Goal: Contribute content

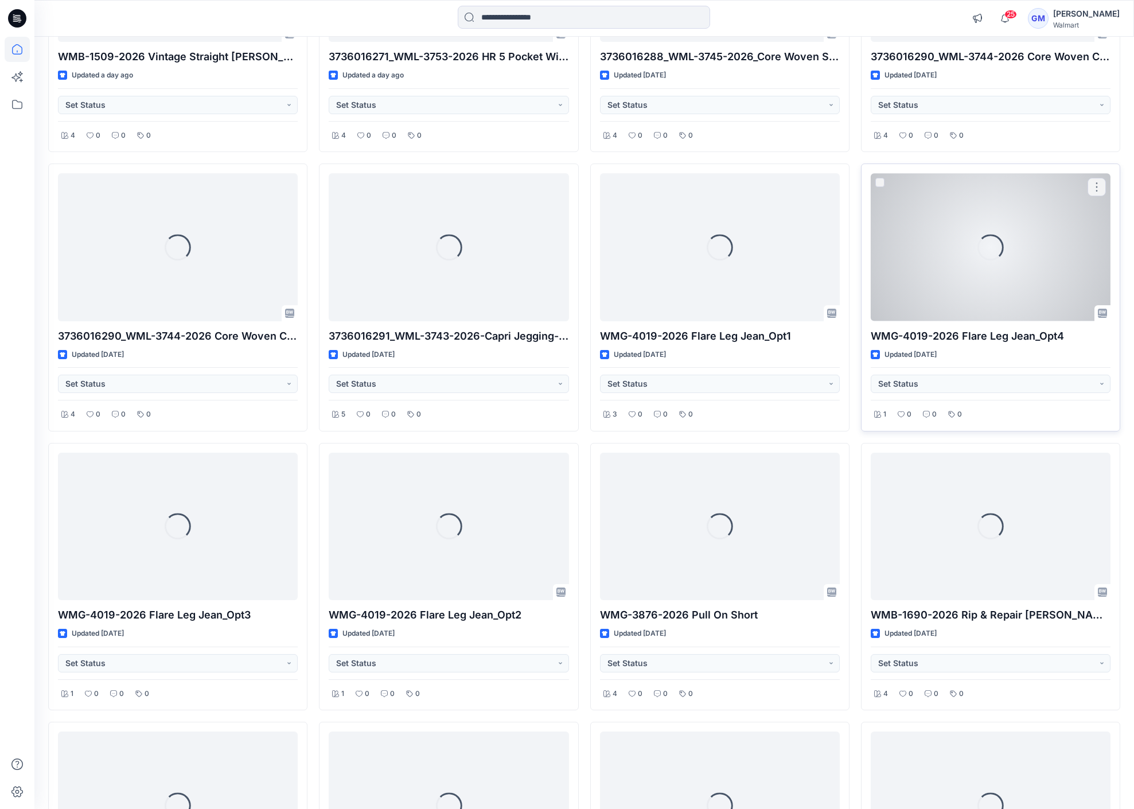
scroll to position [835, 0]
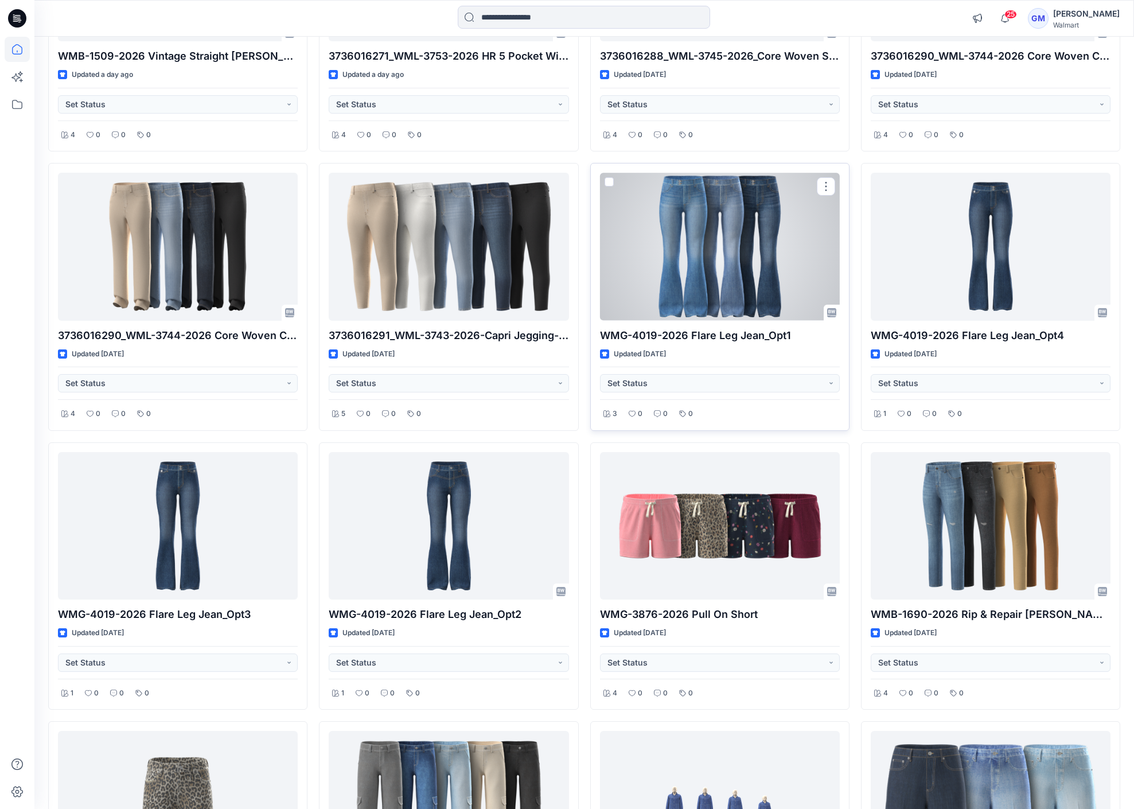
click at [745, 258] on div at bounding box center [720, 246] width 240 height 147
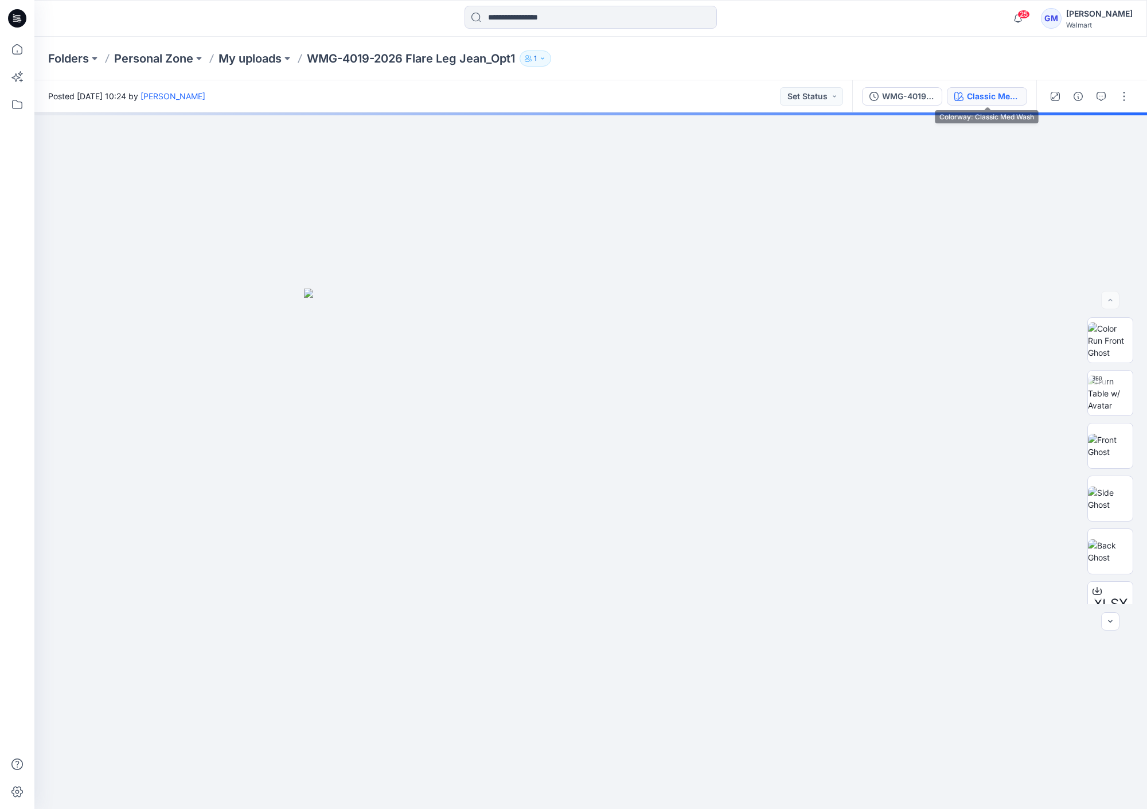
click at [999, 92] on div "Classic Med Wash" at bounding box center [993, 96] width 53 height 13
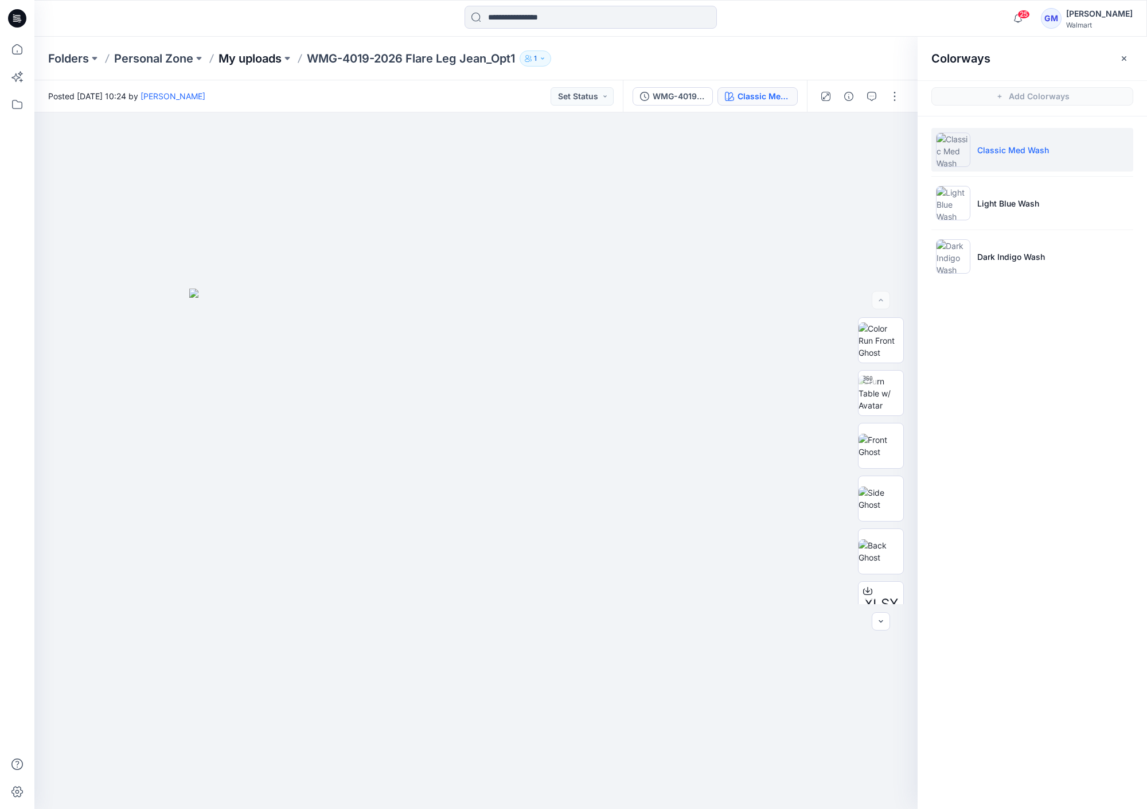
click at [258, 53] on p "My uploads" at bounding box center [250, 58] width 63 height 16
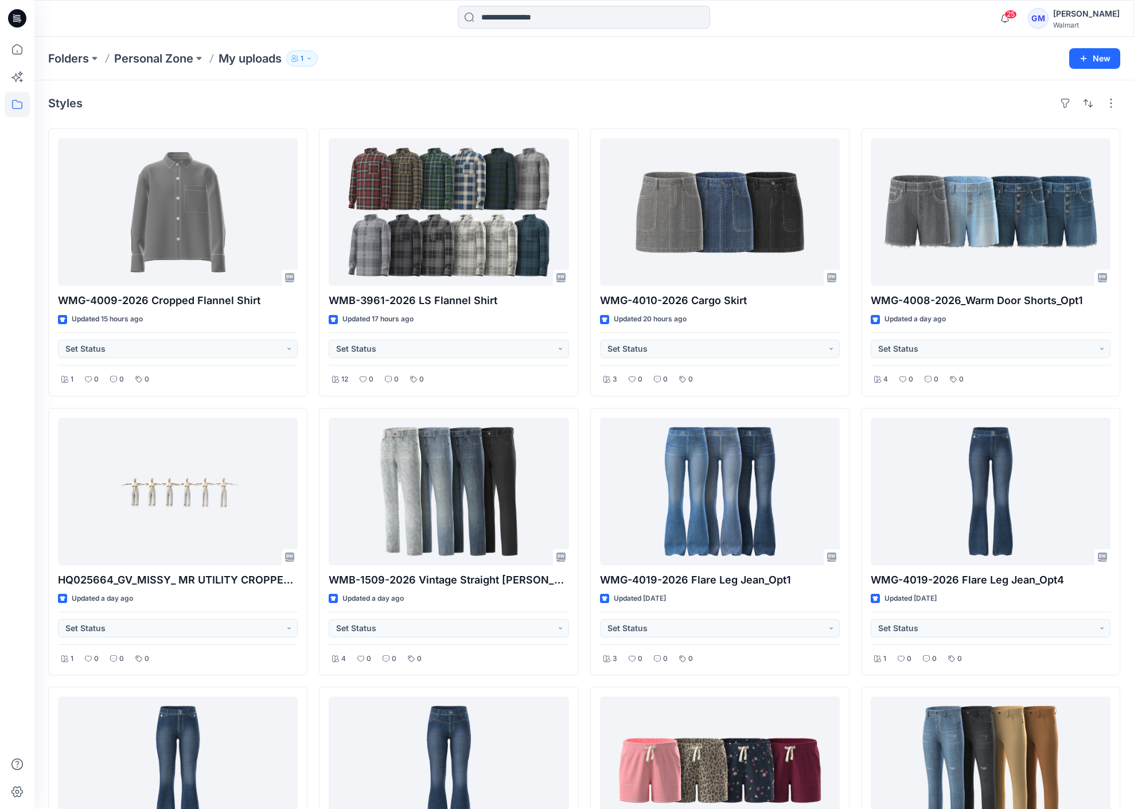
click at [868, 105] on div "Styles" at bounding box center [584, 103] width 1072 height 18
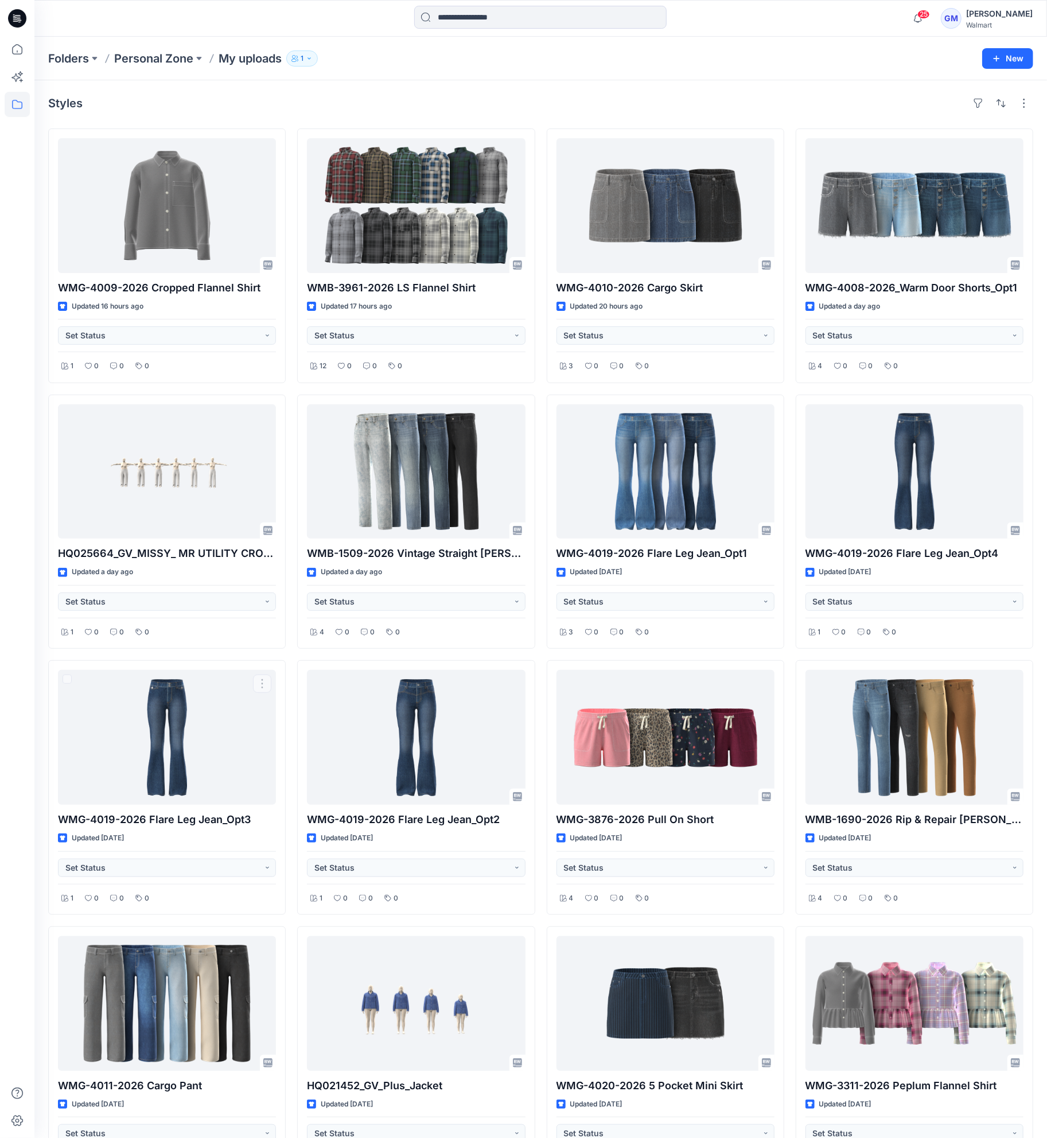
click at [23, 675] on div at bounding box center [17, 587] width 25 height 1101
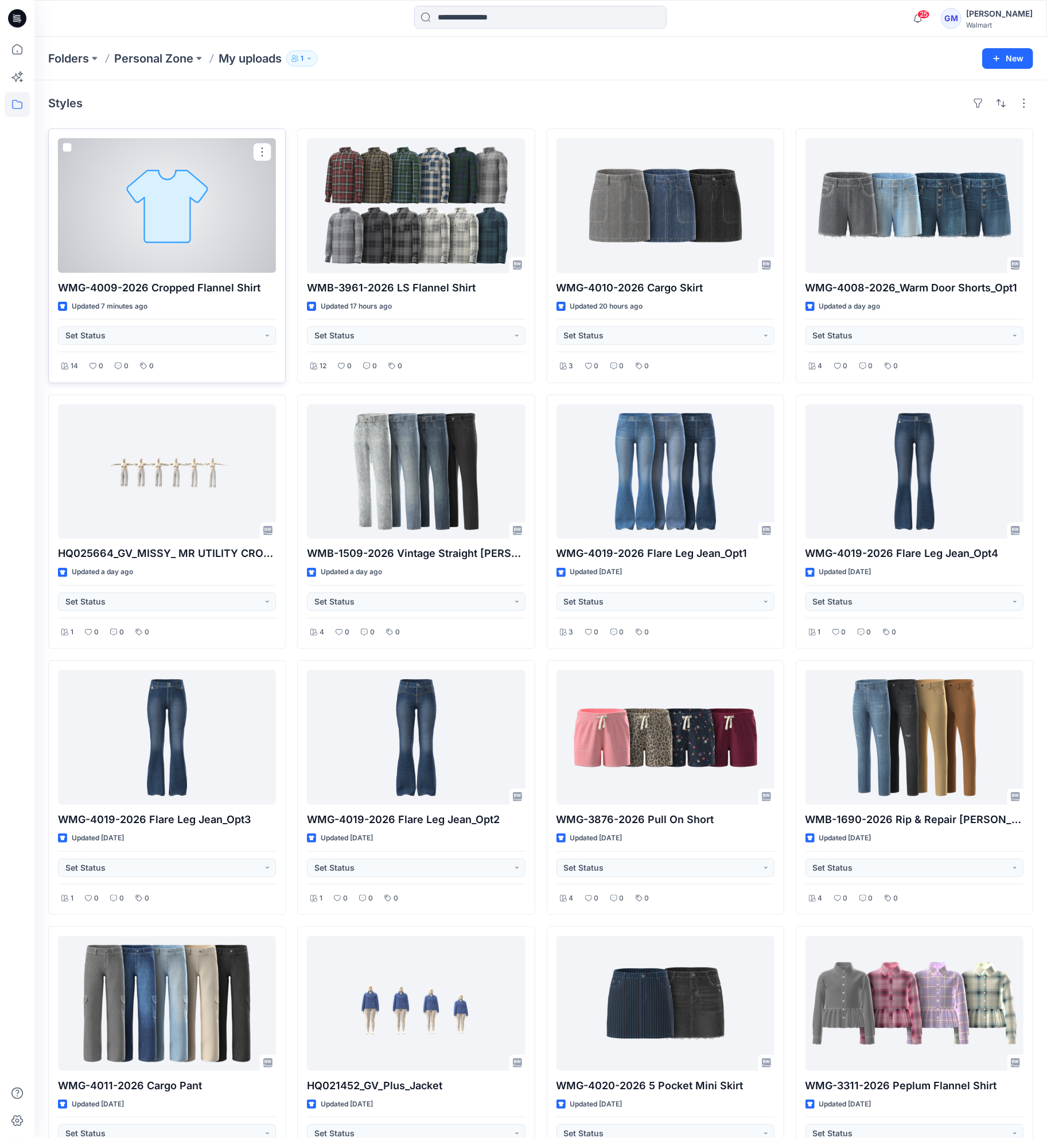
click at [244, 250] on div at bounding box center [167, 205] width 218 height 135
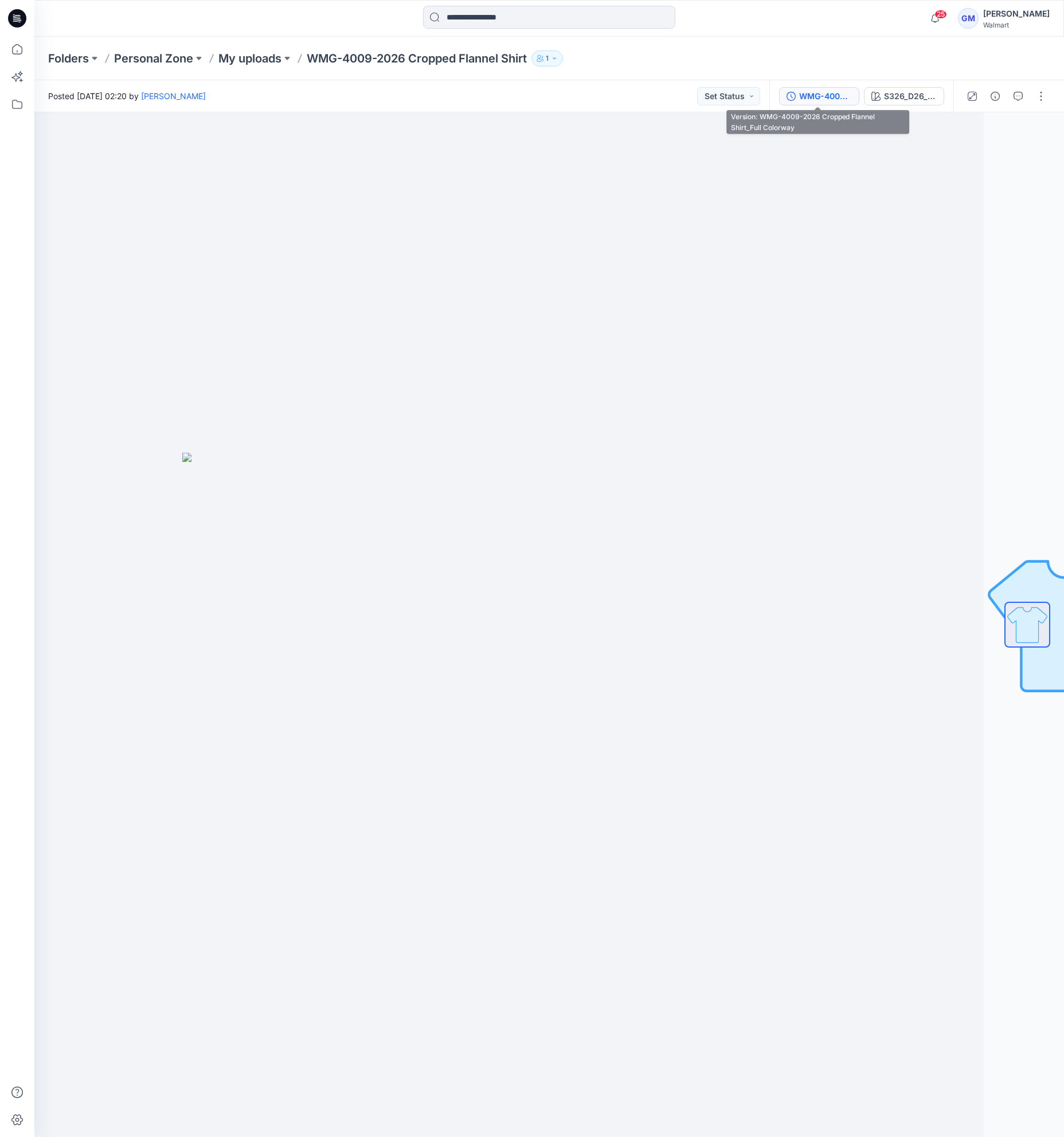
click at [844, 100] on div "WMG-4009-2026 Cropped Flannel Shirt_Full Colorway" at bounding box center [825, 96] width 53 height 13
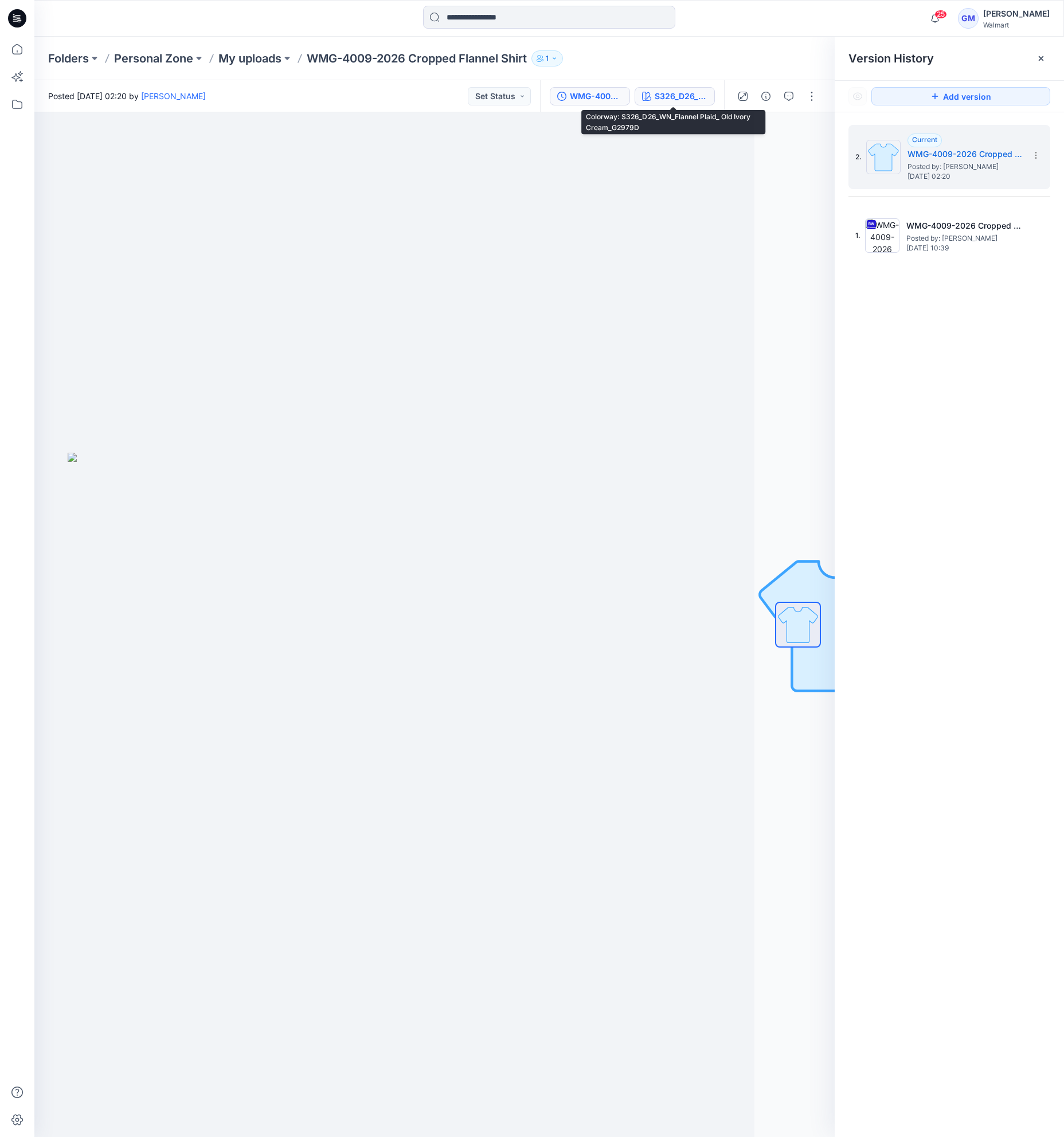
click at [672, 91] on div "S326_D26_WN_Flannel Plaid_ Old Ivory Cream_G2979D" at bounding box center [680, 96] width 53 height 13
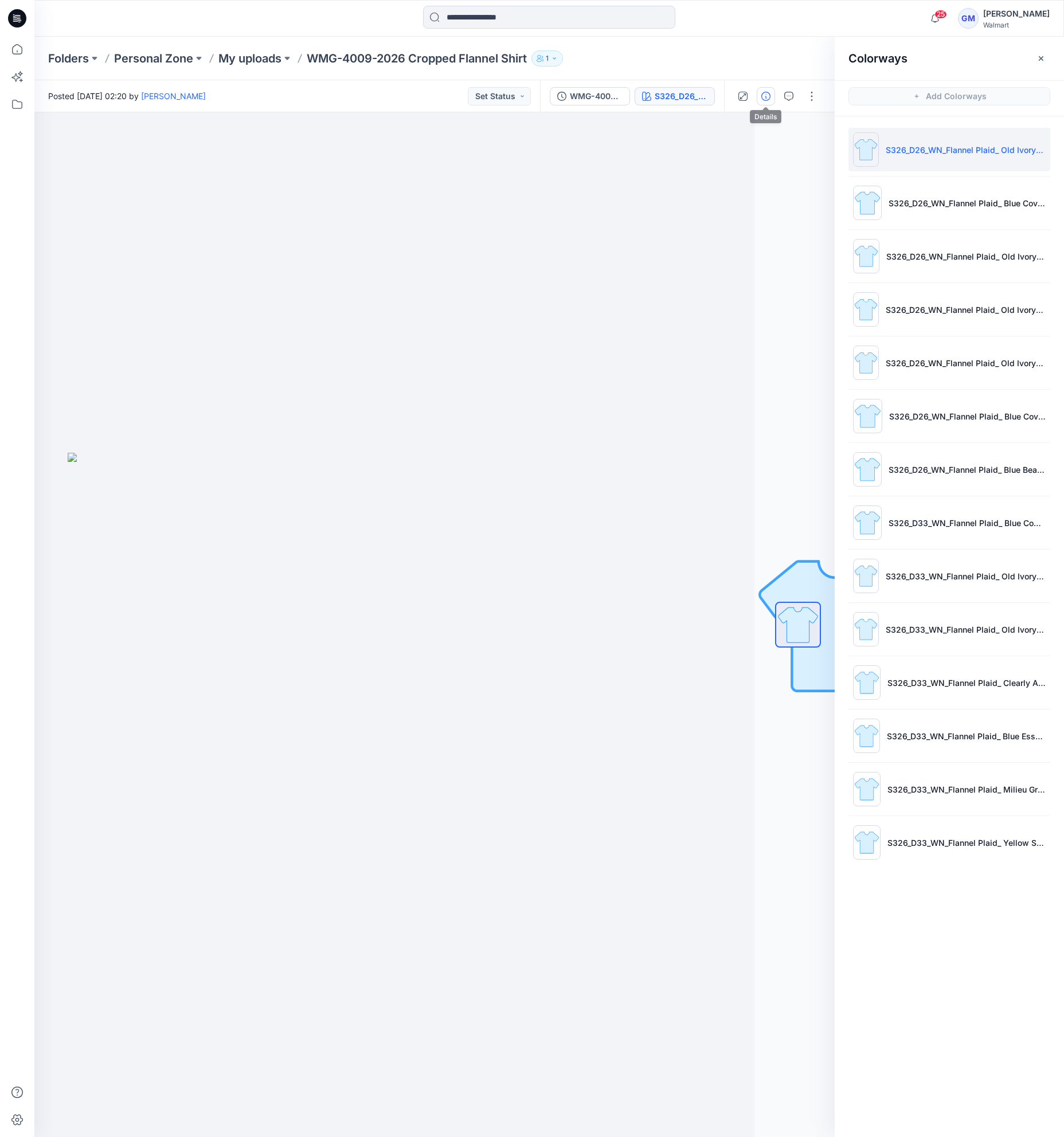
click at [770, 94] on button "button" at bounding box center [765, 96] width 18 height 18
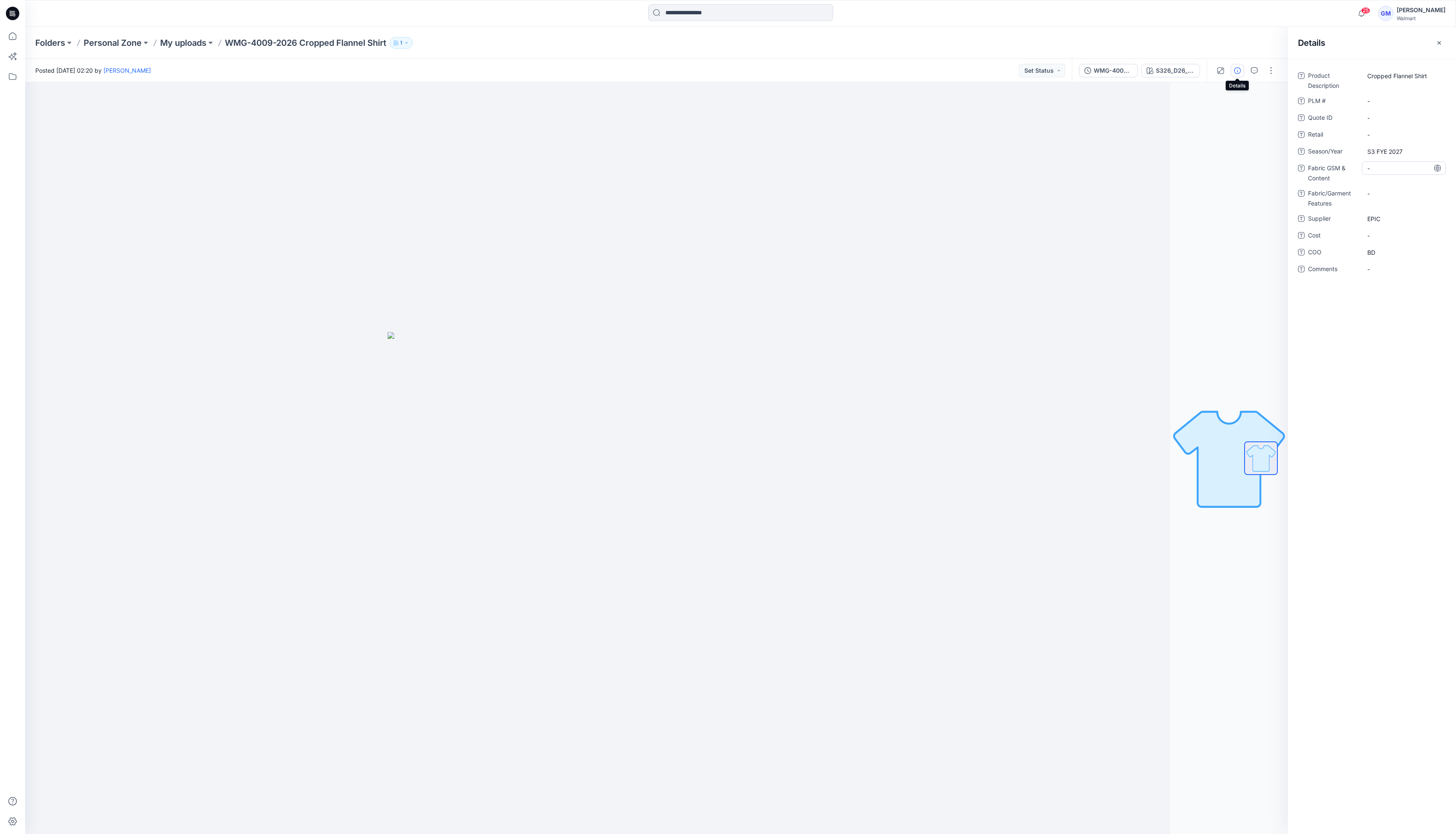
click at [780, 166] on Content "-" at bounding box center [1404, 169] width 73 height 9
type textarea "**********"
click at [780, 178] on Content "55% BCI Cotton 45% lenzing Ecoverio Viscose" at bounding box center [1404, 175] width 73 height 26
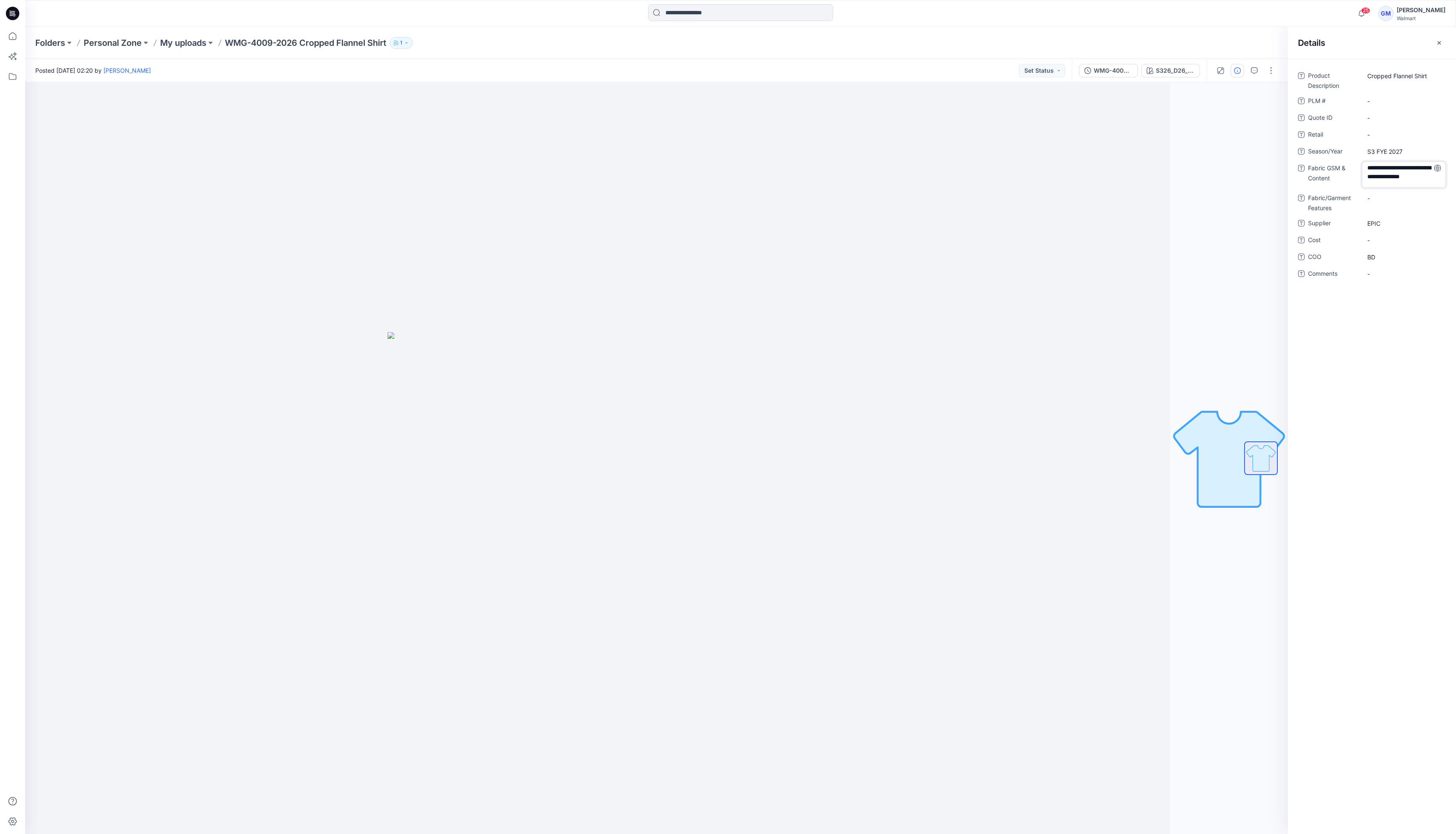
type textarea "**********"
click at [780, 191] on span "Show more" at bounding box center [1389, 193] width 44 height 9
click at [780, 208] on Content "55% BCI Cotton 45% lenzing Ecoverio Viscose, Y/D 2x2 "Z" Twill Flannel w/ Both …" at bounding box center [1404, 188] width 73 height 53
click at [780, 208] on textarea "**********" at bounding box center [1403, 188] width 84 height 53
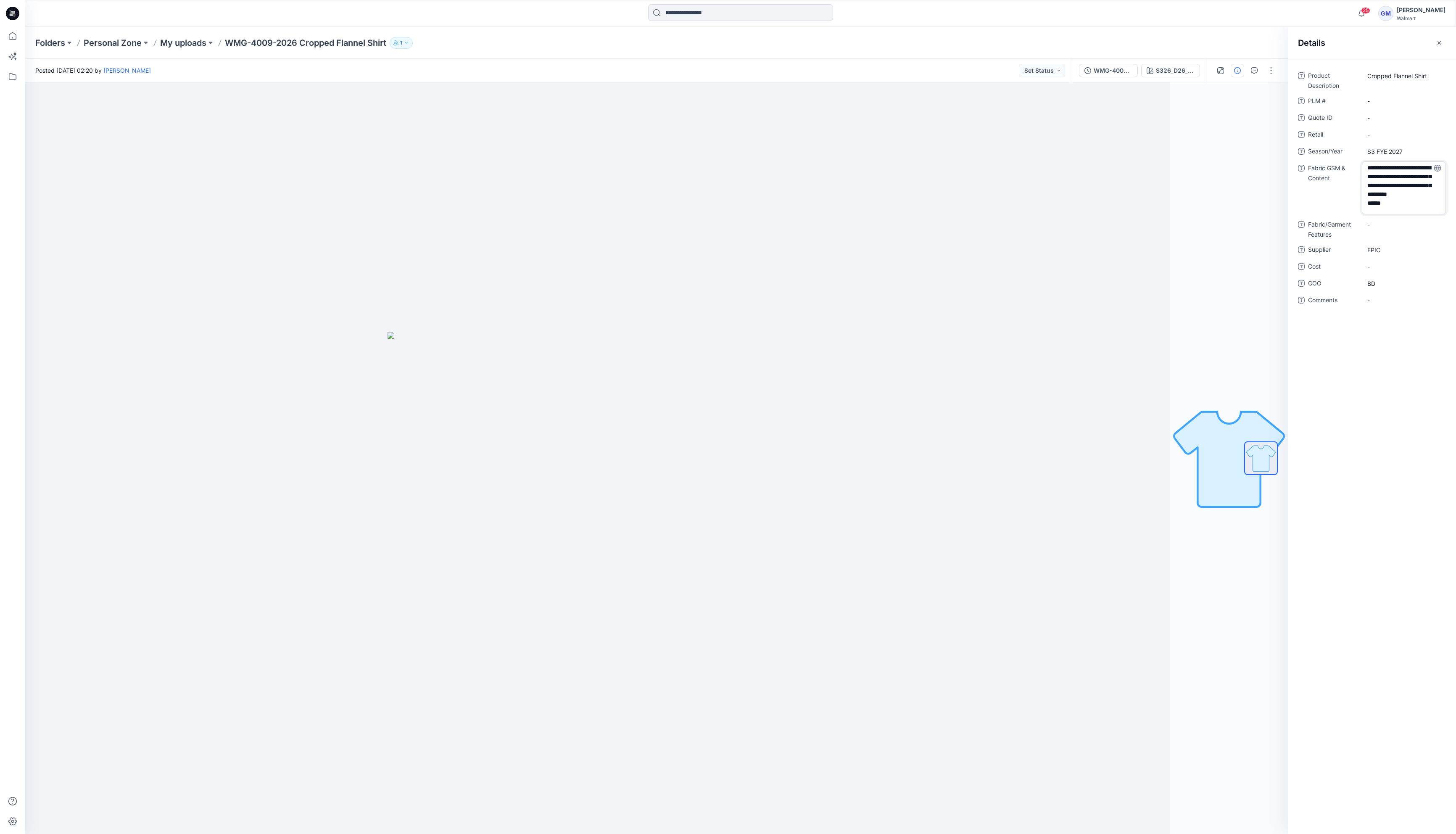
click at [780, 213] on textarea "**********" at bounding box center [1403, 188] width 84 height 53
type textarea "**********"
click at [780, 210] on Content "55% BCI Cotton 45% lenzing Ecoverio Viscose, Y/D 2x2 "Z" Twill Flannel w/ Both …" at bounding box center [1404, 193] width 73 height 62
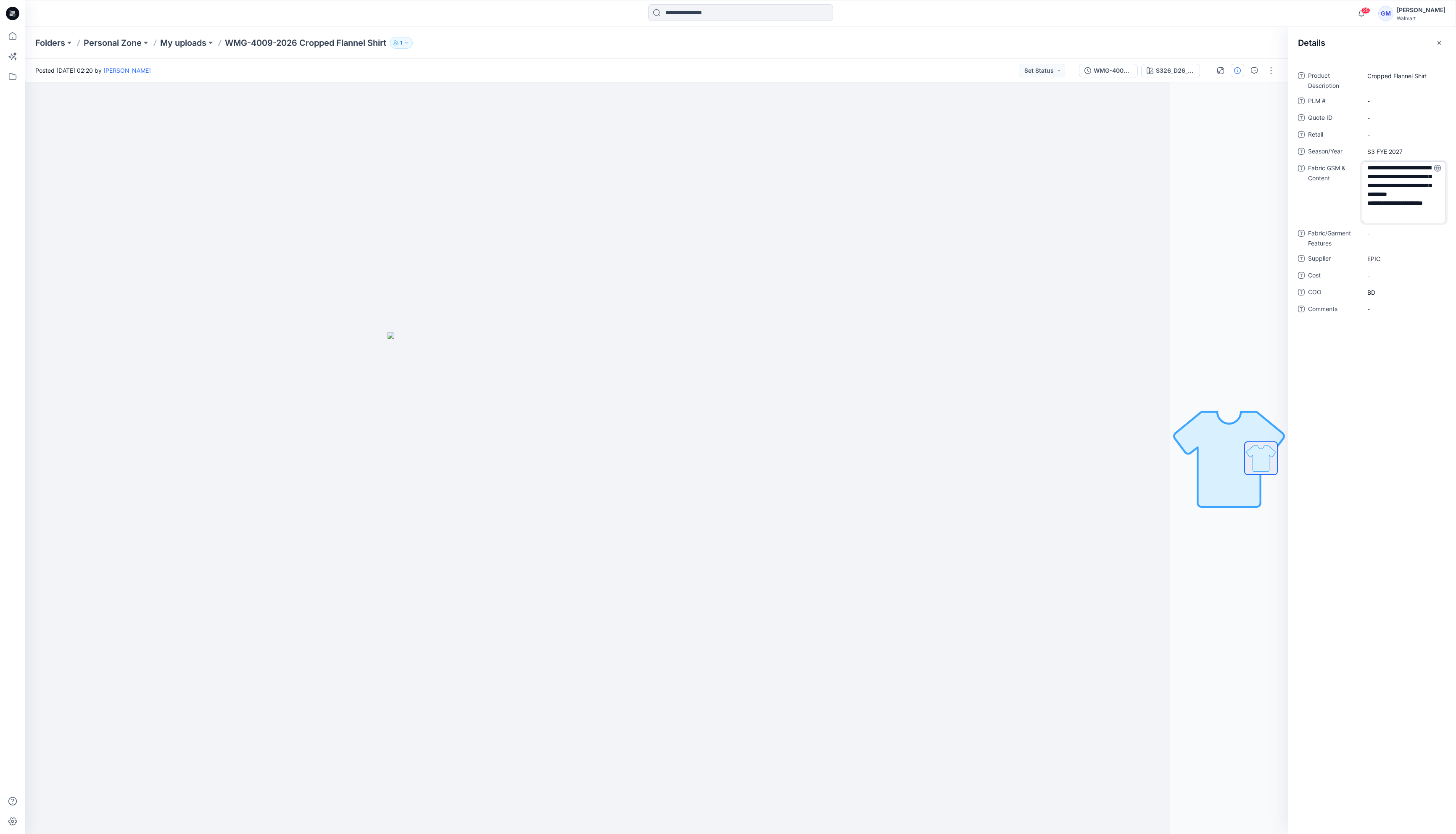
scroll to position [11, 0]
type textarea "**********"
click at [780, 174] on Content "55% BCI Cotton 45% lenzing Ecoverio Viscose, Y/D 2x2 "Z" Twill Flannel w/ Both …" at bounding box center [1404, 219] width 73 height 115
click at [780, 169] on textarea "**********" at bounding box center [1403, 218] width 84 height 115
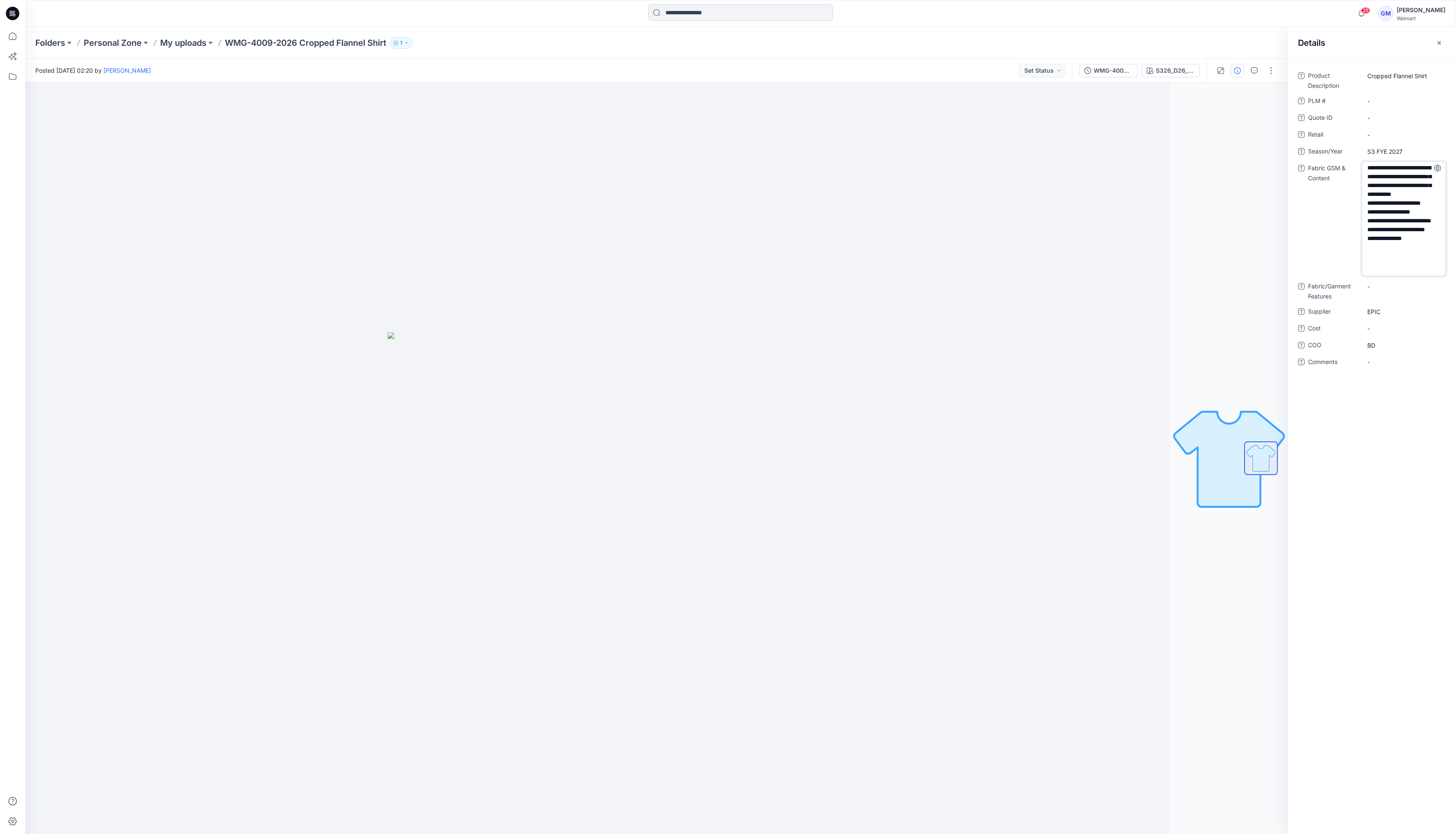
type textarea "**********"
click at [780, 443] on div "Product Description Cropped Flannel Shirt PLM # - Quote ID - Retail - Season/Ye…" at bounding box center [1371, 446] width 168 height 775
click at [780, 242] on Content "1. 55% BCI Cotton 45% lenzing Ecoverio Viscose, Y/D 2x2 "Z" Twill Flannel w/ Bo…" at bounding box center [1404, 219] width 73 height 115
drag, startPoint x: 1408, startPoint y: 247, endPoint x: 1364, endPoint y: 247, distance: 44.0
click at [780, 247] on textarea "**********" at bounding box center [1403, 218] width 84 height 115
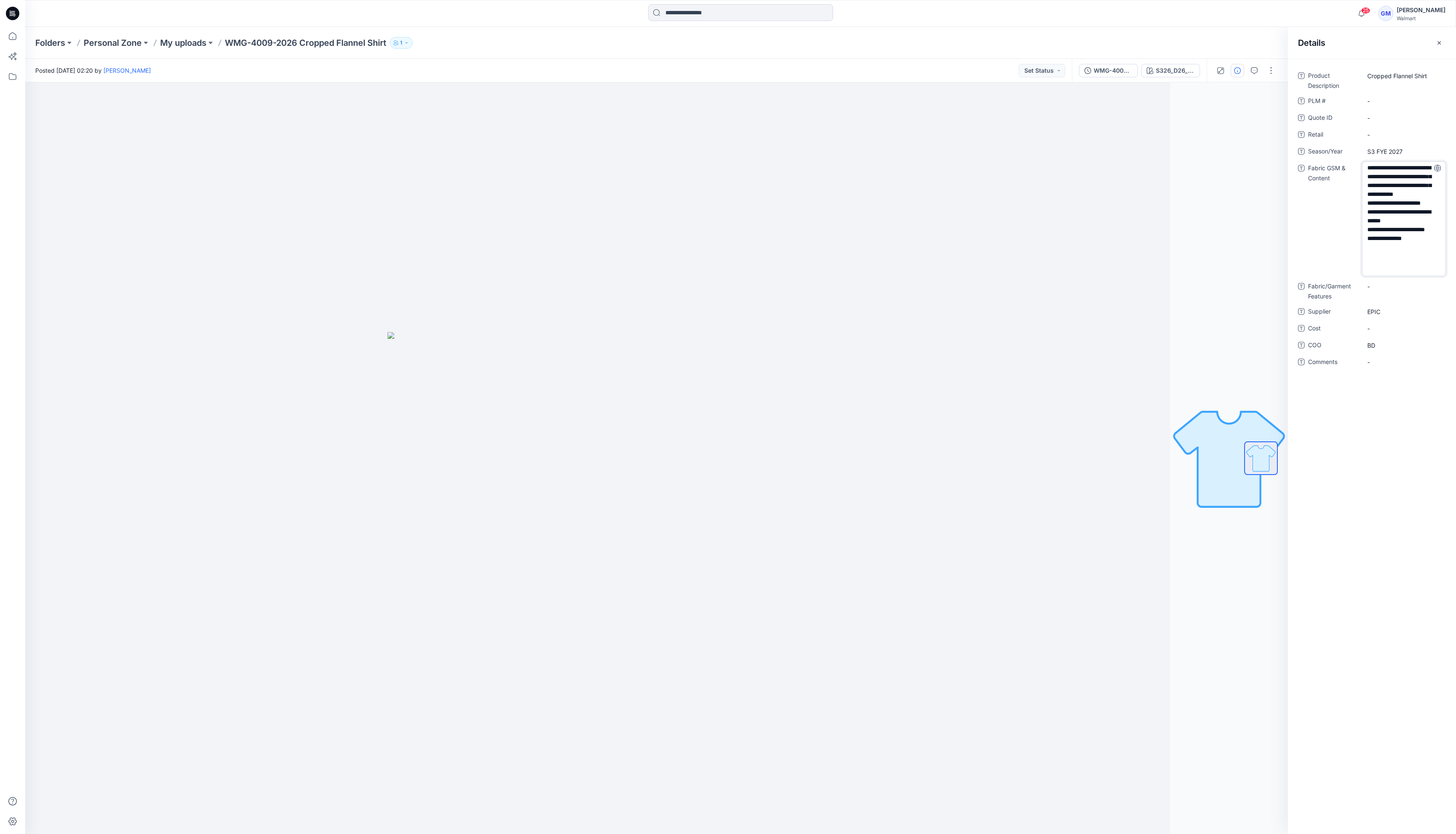
type textarea "**********"
click at [780, 465] on div "Product Description Cropped Flannel Shirt PLM # - Quote ID - Retail - Season/Ye…" at bounding box center [1371, 446] width 168 height 775
click at [780, 590] on div "Product Description Cropped Flannel Shirt PLM # - Quote ID - Retail - Season/Ye…" at bounding box center [1371, 446] width 168 height 775
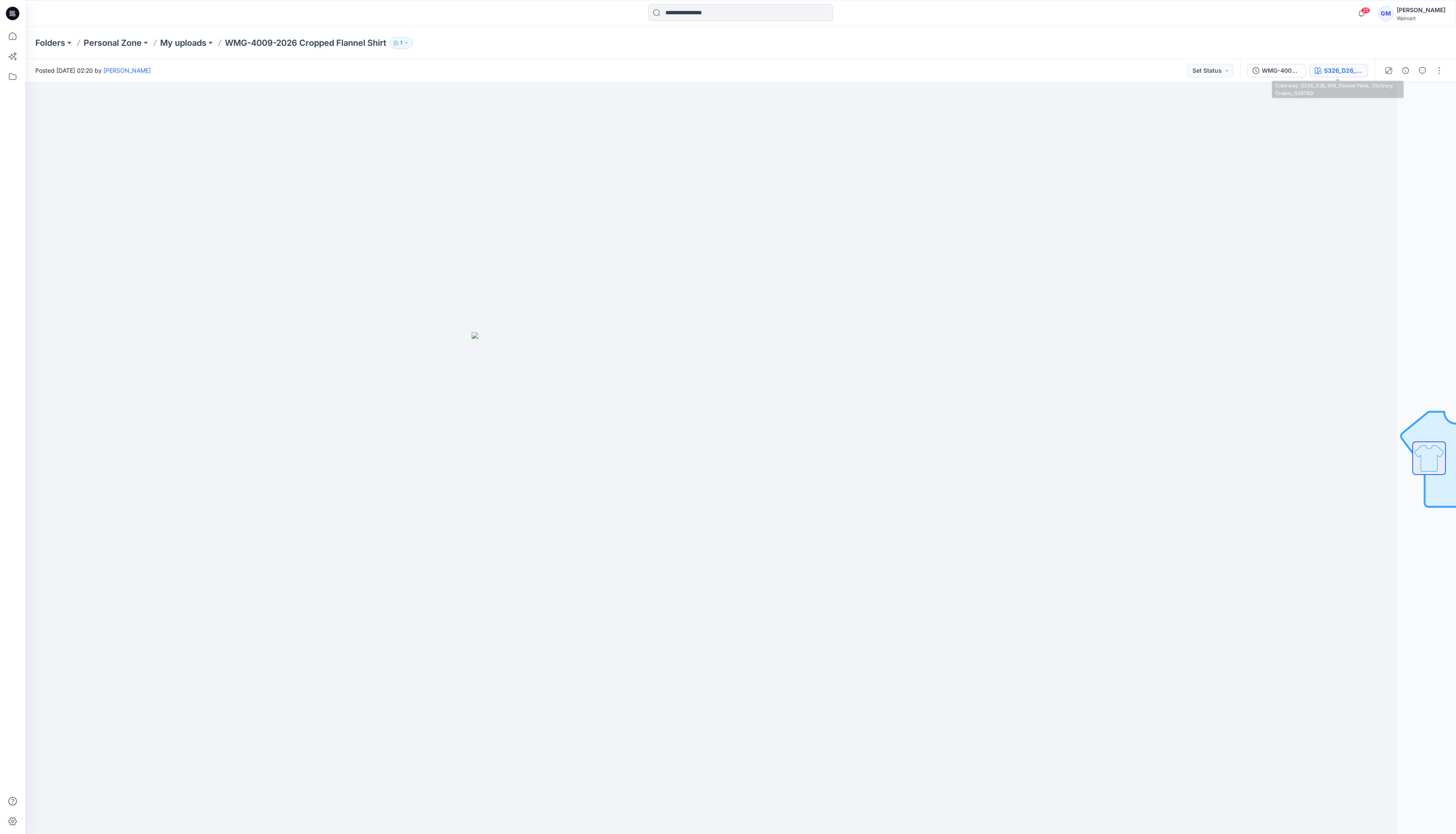
click at [1350, 67] on div "S326_D26_WN_Flannel Plaid_ Old Ivory Cream_G2979D" at bounding box center [1343, 70] width 39 height 10
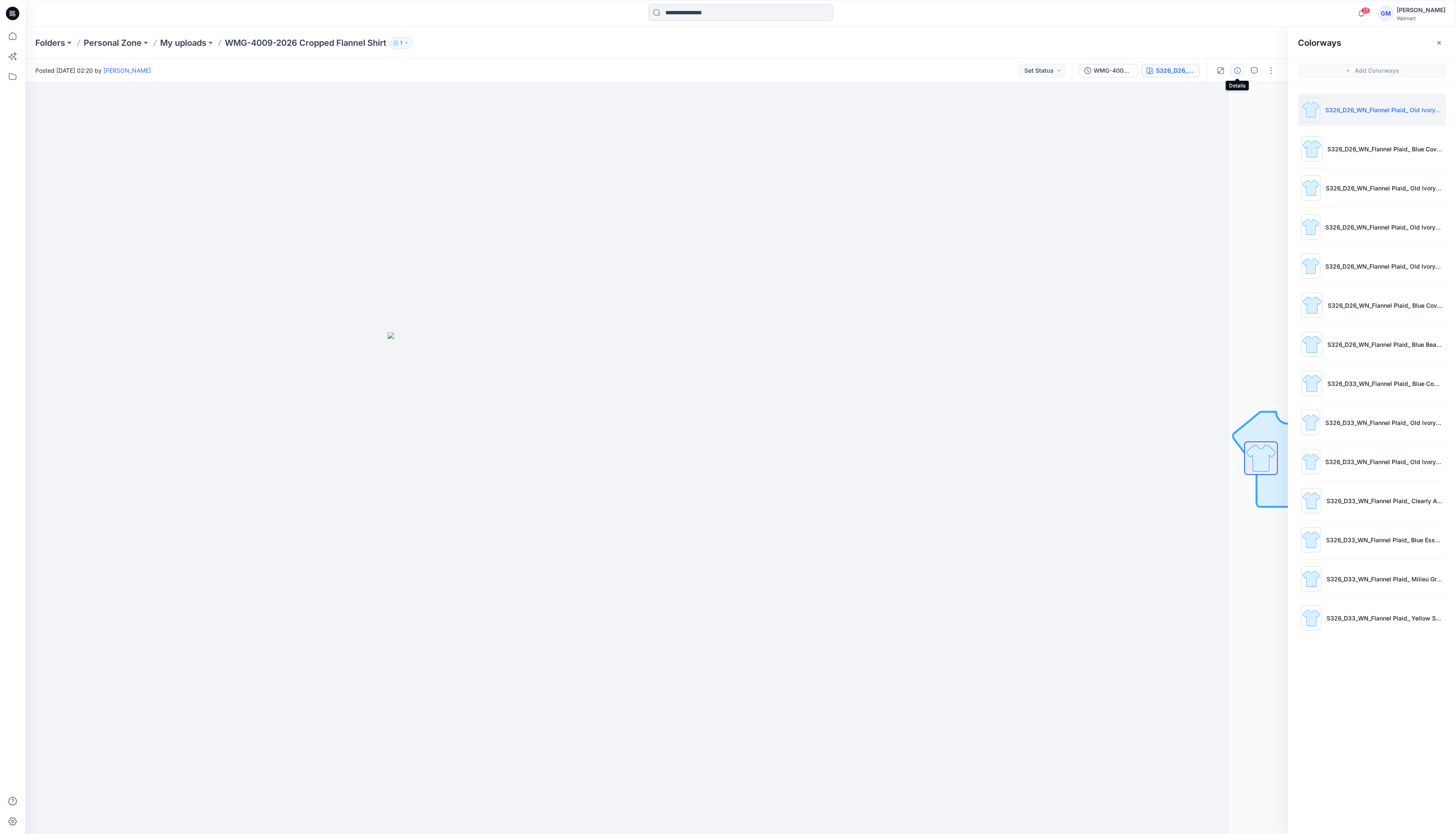
click at [1233, 73] on button "button" at bounding box center [1237, 70] width 13 height 13
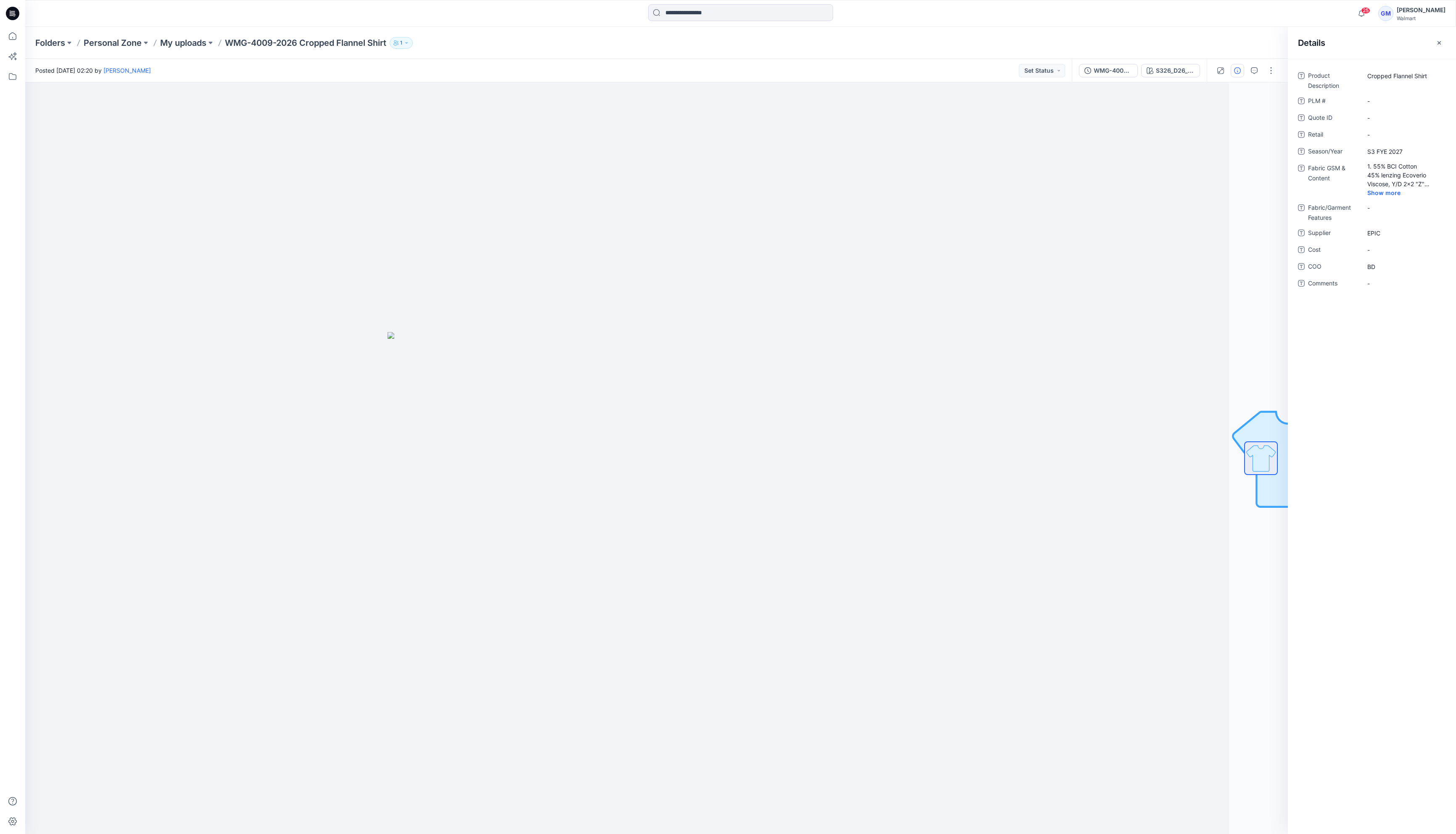
drag, startPoint x: 1367, startPoint y: 440, endPoint x: 1375, endPoint y: 207, distance: 233.1
click at [1367, 438] on div "Product Description Cropped Flannel Shirt PLM # - Quote ID - Retail - Season/Ye…" at bounding box center [1371, 446] width 168 height 775
click at [184, 37] on p "My uploads" at bounding box center [183, 43] width 46 height 12
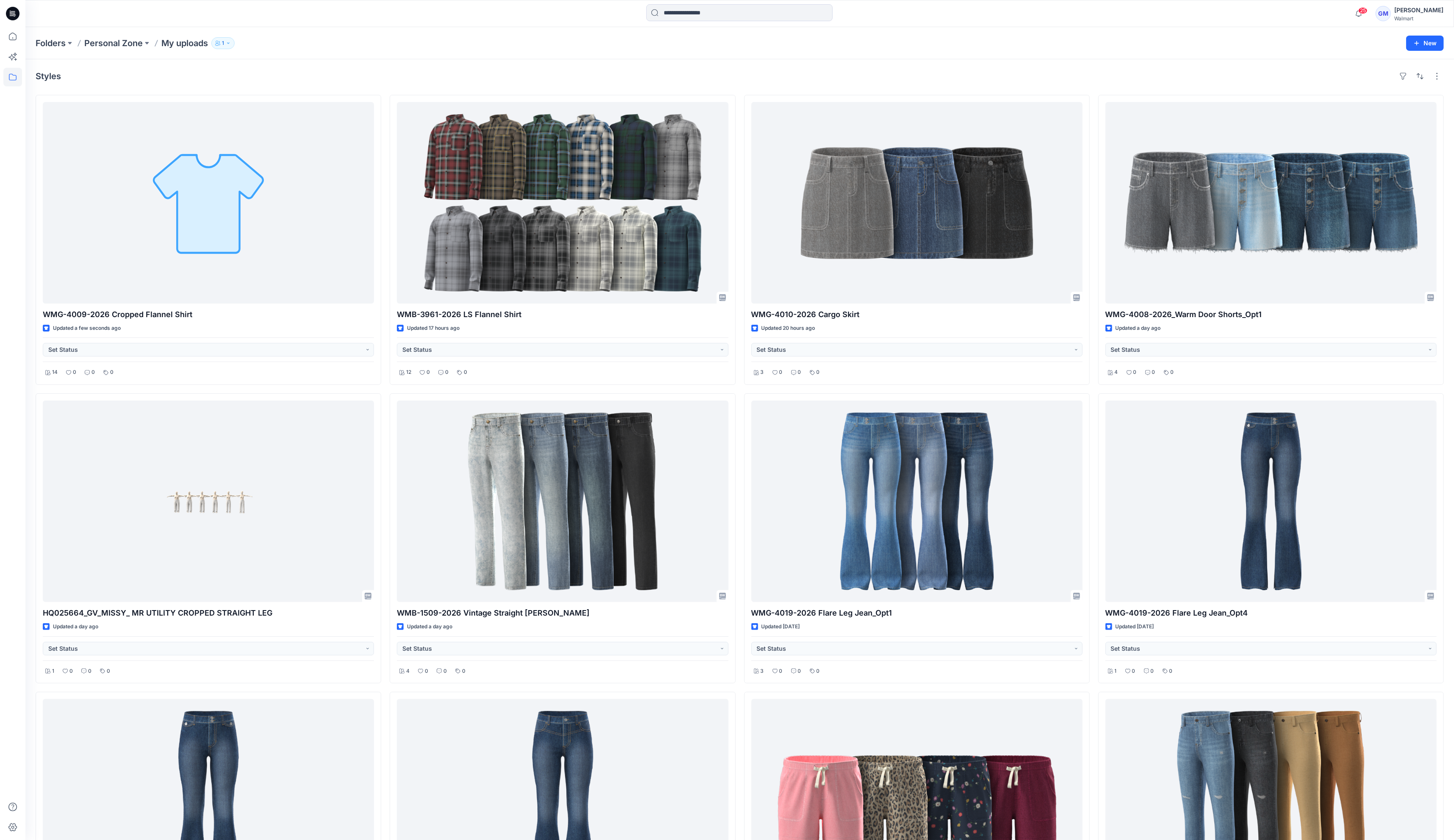
click at [253, 32] on div "Folders Personal Zone My uploads 1 New" at bounding box center [739, 44] width 1429 height 32
click at [324, 62] on div "Styles WMG-4009-2026 Cropped Flannel Shirt Updated a few seconds ago Set Status…" at bounding box center [739, 540] width 1429 height 963
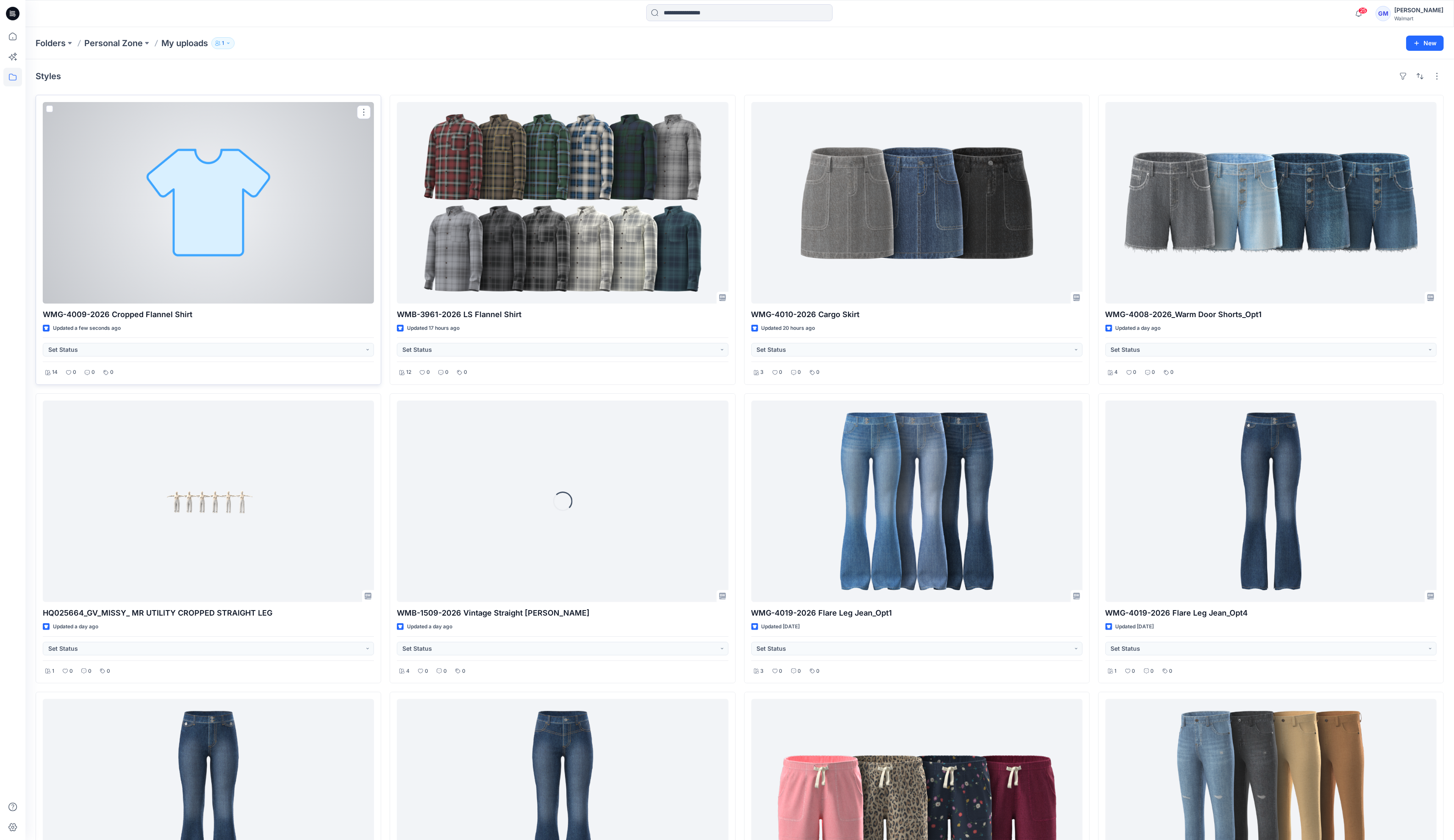
click at [213, 191] on div at bounding box center [208, 202] width 332 height 202
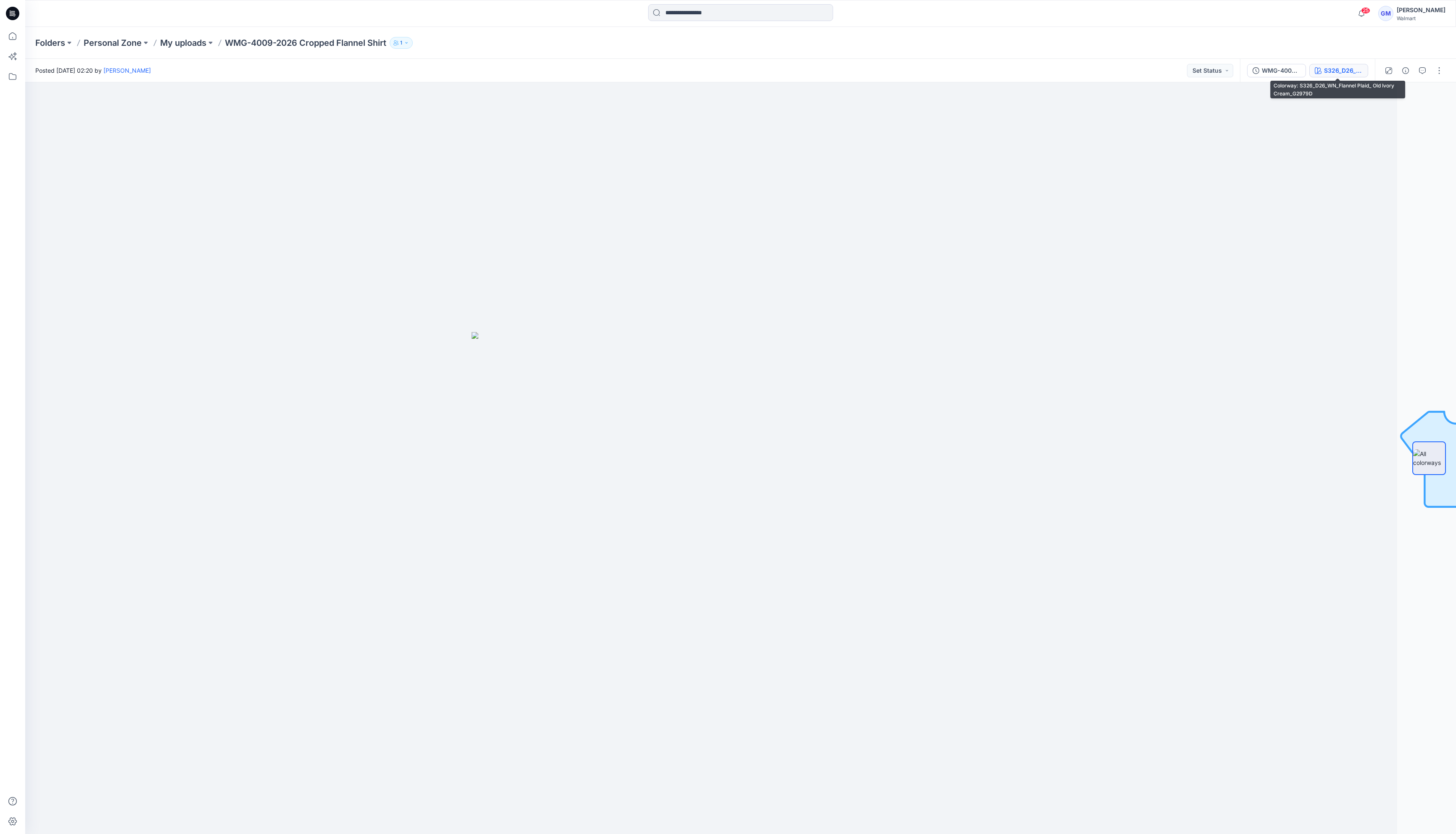
click at [1332, 67] on div "S326_D26_WN_Flannel Plaid_ Old Ivory Cream_G2979D" at bounding box center [1343, 70] width 39 height 10
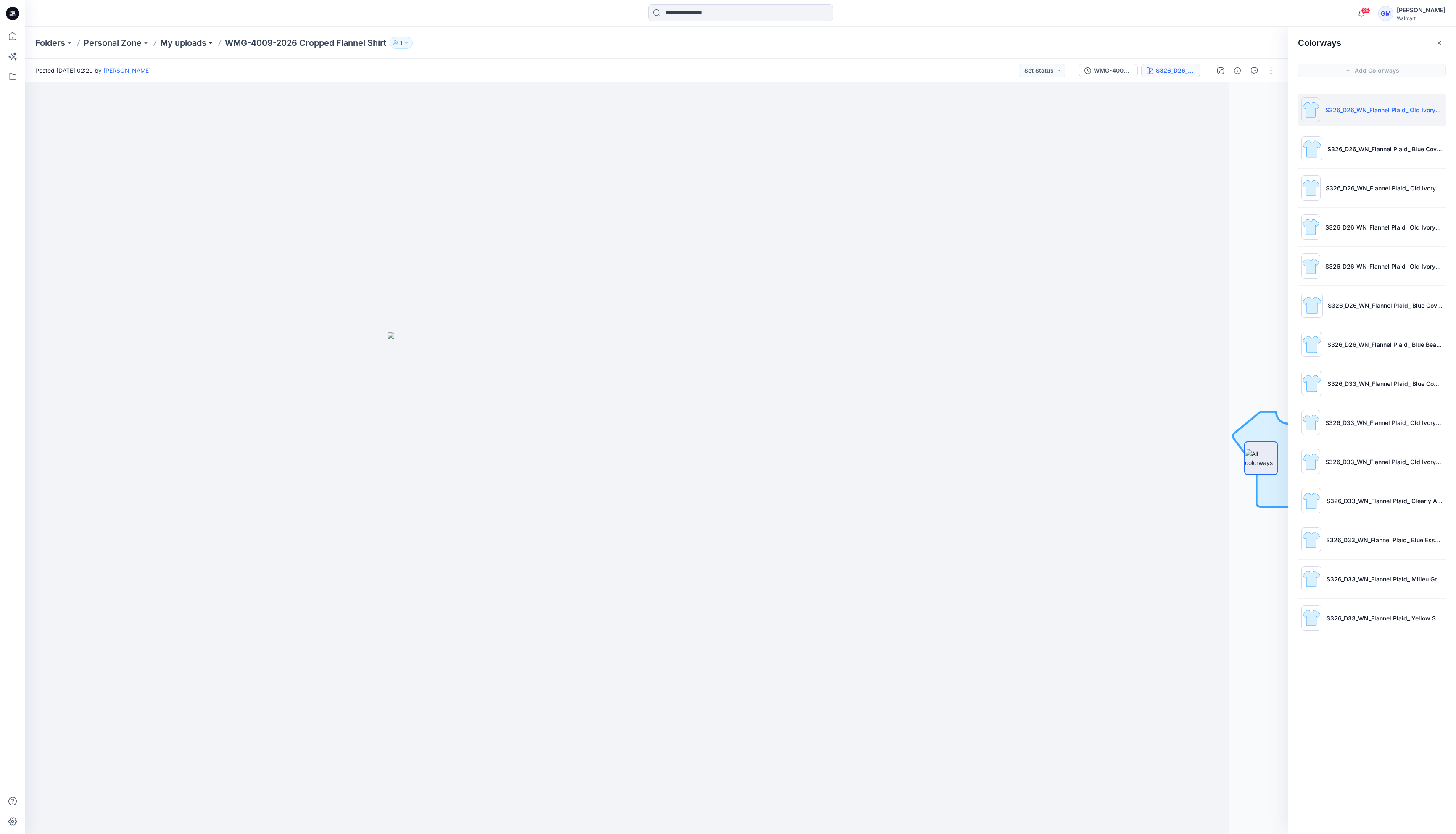
click at [209, 42] on button at bounding box center [210, 43] width 8 height 12
click at [1105, 652] on div at bounding box center [597, 458] width 1263 height 752
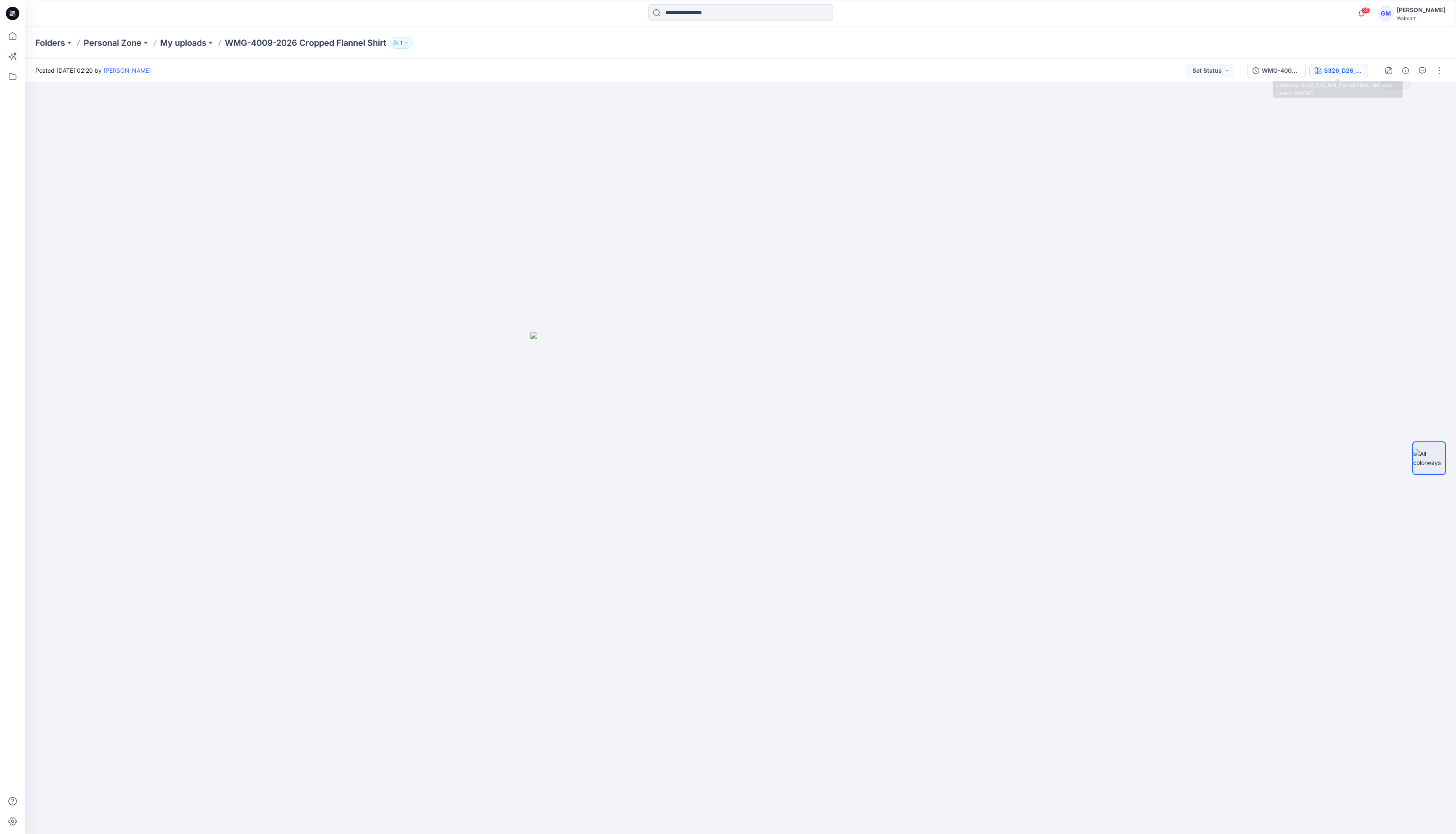
click at [1350, 67] on div "S326_D26_WN_Flannel Plaid_ Old Ivory Cream_G2979D" at bounding box center [1343, 70] width 39 height 10
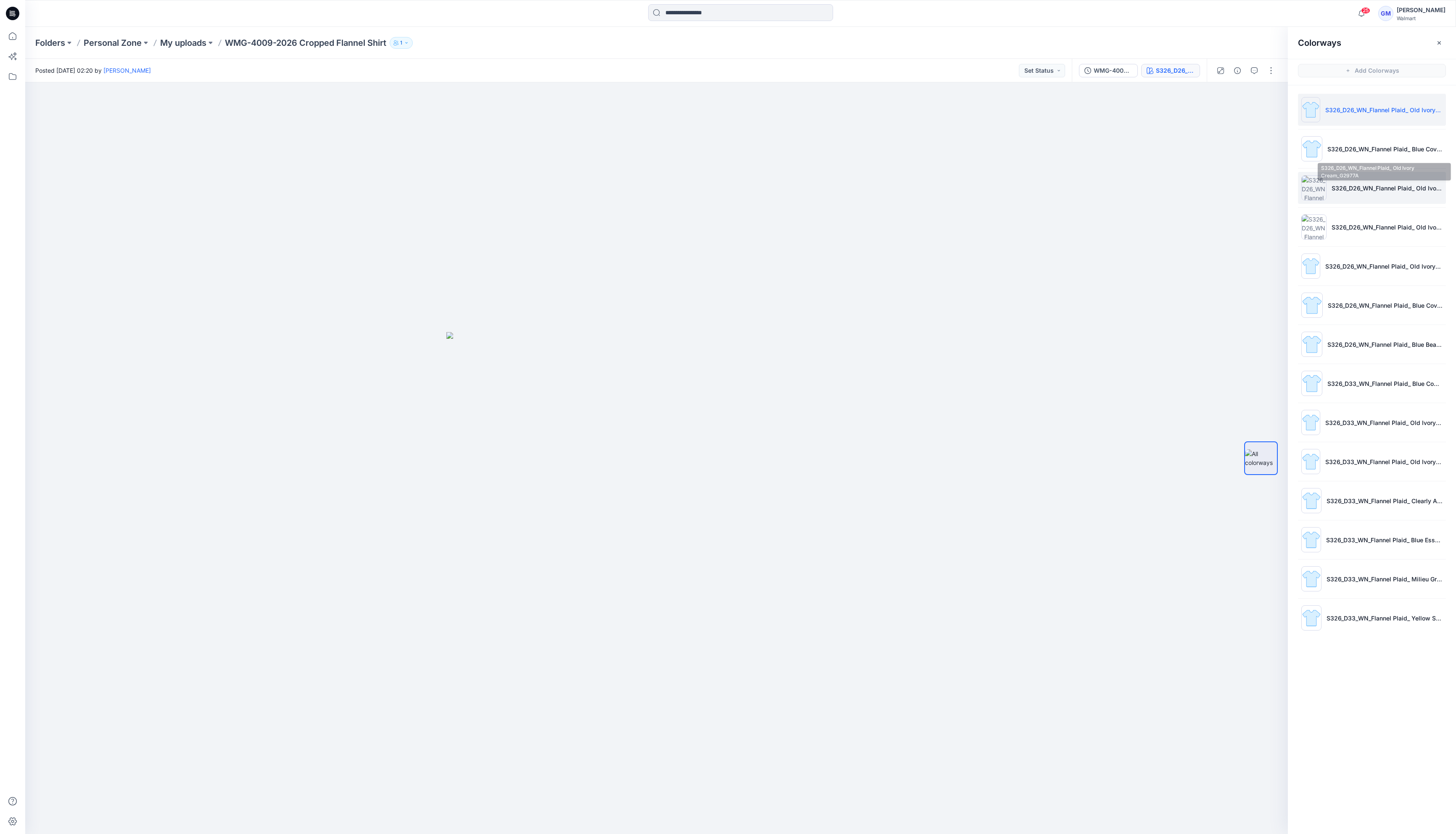
click at [1364, 184] on p "S326_D26_WN_Flannel Plaid_ Old Ivory Cream_G2977A" at bounding box center [1386, 188] width 111 height 9
click at [1254, 431] on img at bounding box center [1260, 420] width 33 height 26
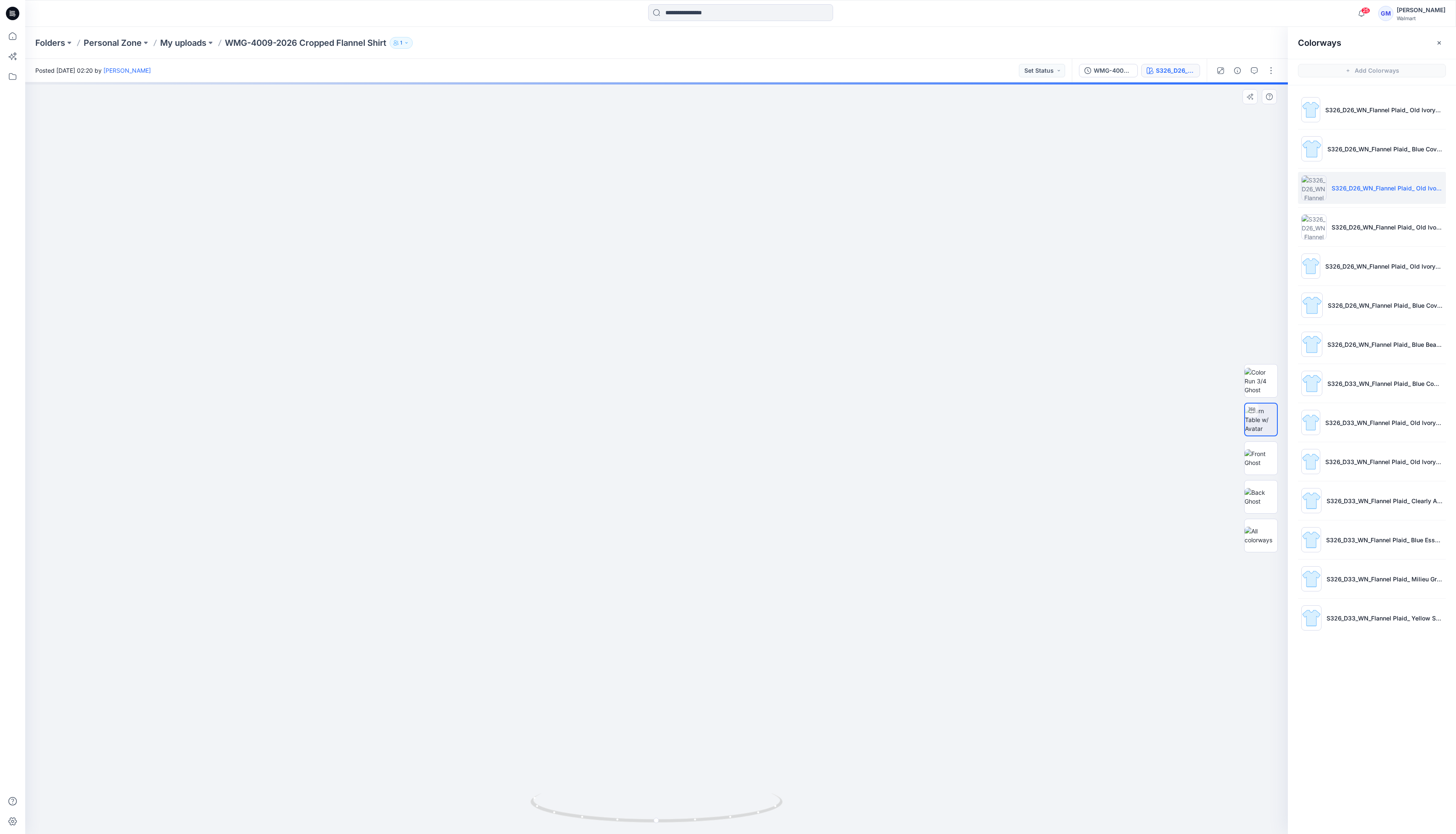
drag, startPoint x: 810, startPoint y: 475, endPoint x: 809, endPoint y: 560, distance: 85.0
click at [809, 560] on img at bounding box center [656, 215] width 1721 height 1236
drag, startPoint x: 809, startPoint y: 570, endPoint x: 816, endPoint y: 517, distance: 53.5
click at [816, 517] on img at bounding box center [662, 232] width 1721 height 1204
drag, startPoint x: 761, startPoint y: 818, endPoint x: 681, endPoint y: 824, distance: 80.2
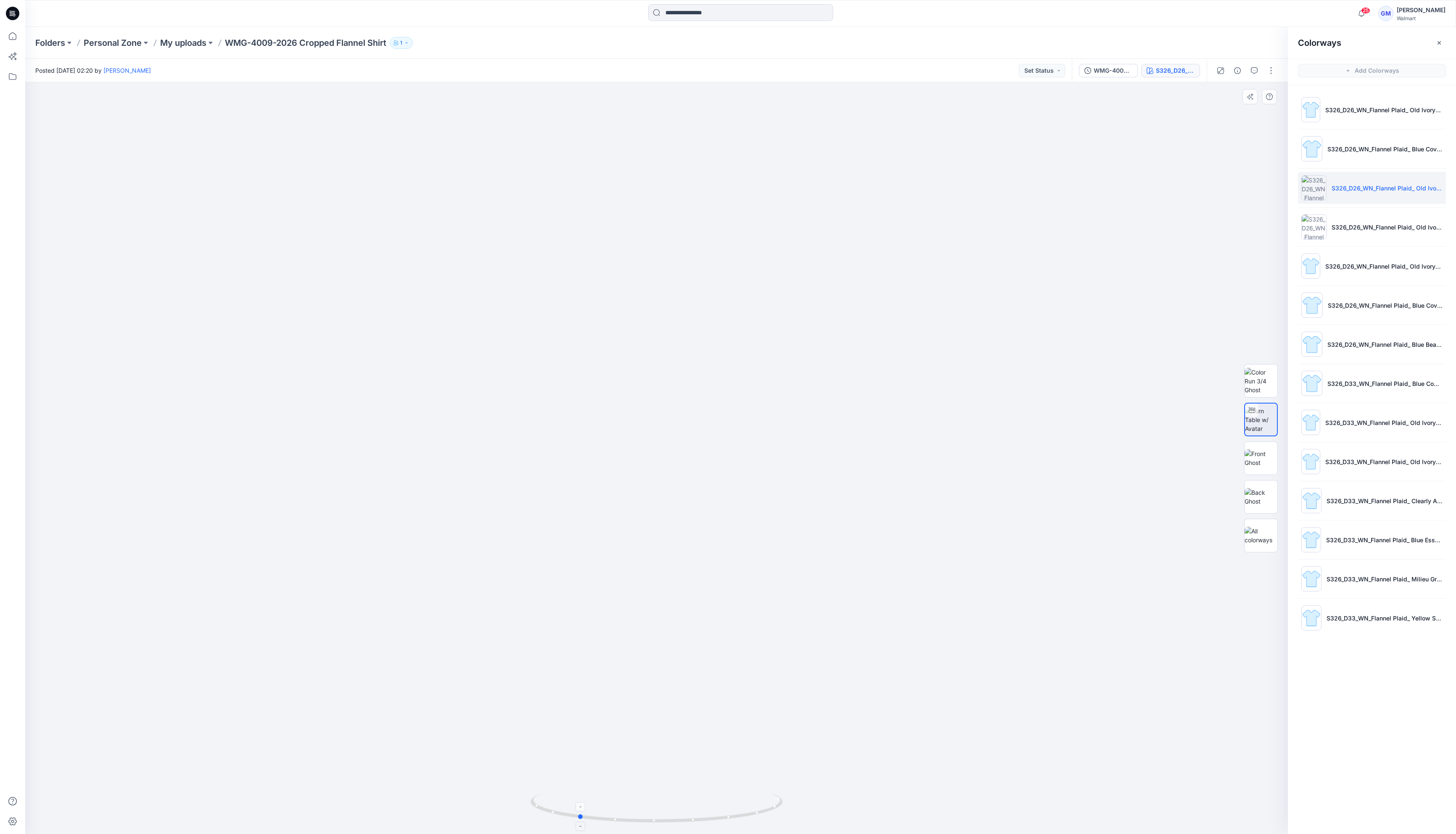
click at [681, 824] on icon at bounding box center [657, 808] width 254 height 32
drag, startPoint x: 619, startPoint y: 824, endPoint x: 446, endPoint y: 791, distance: 176.1
click at [444, 791] on div at bounding box center [656, 458] width 1263 height 752
drag, startPoint x: 731, startPoint y: 820, endPoint x: 770, endPoint y: 822, distance: 39.1
click at [770, 822] on icon at bounding box center [657, 808] width 254 height 32
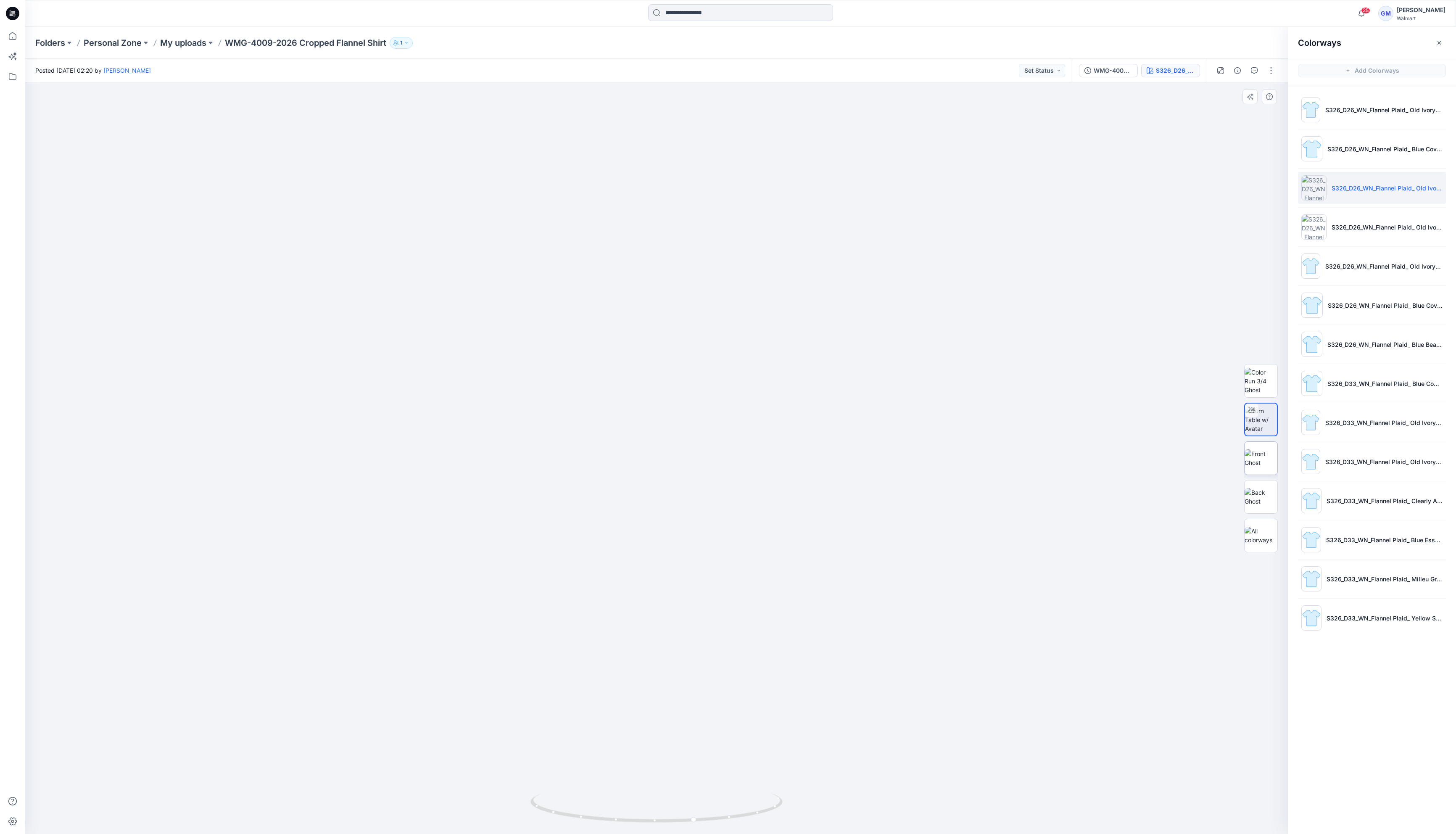
click at [1269, 456] on img at bounding box center [1260, 458] width 33 height 18
click at [1253, 498] on img at bounding box center [1260, 497] width 33 height 18
click at [1262, 452] on img at bounding box center [1260, 458] width 33 height 18
click at [1382, 226] on p "S326_D26_WN_Flannel Plaid_ Old Ivory Cream_G2977C" at bounding box center [1386, 227] width 111 height 9
click at [1261, 427] on img at bounding box center [1260, 420] width 33 height 26
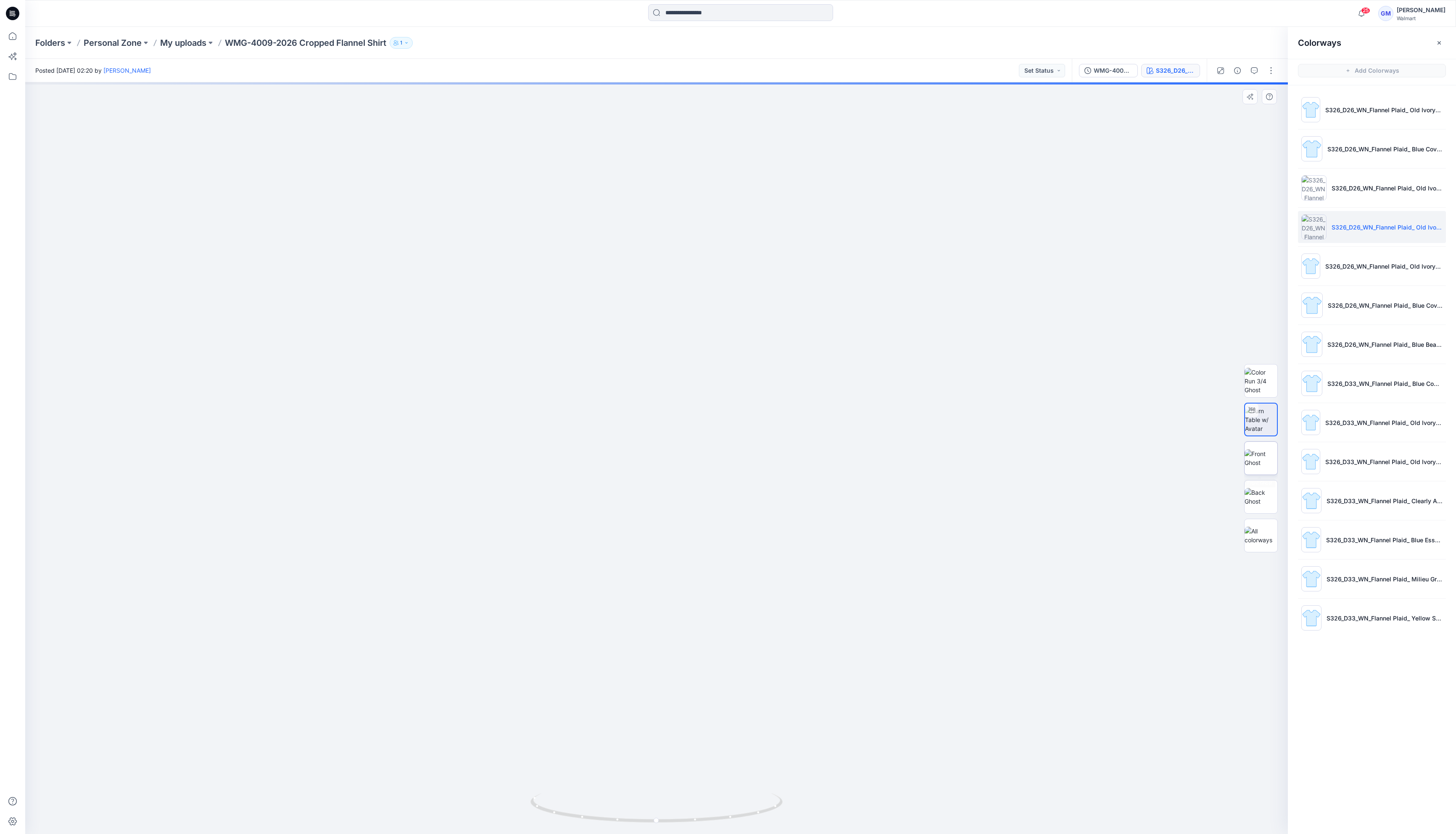
click at [1259, 462] on img at bounding box center [1260, 458] width 33 height 18
click at [1263, 542] on img at bounding box center [1260, 536] width 33 height 18
click at [607, 206] on div at bounding box center [656, 458] width 1263 height 752
click at [187, 43] on p "My uploads" at bounding box center [183, 43] width 46 height 12
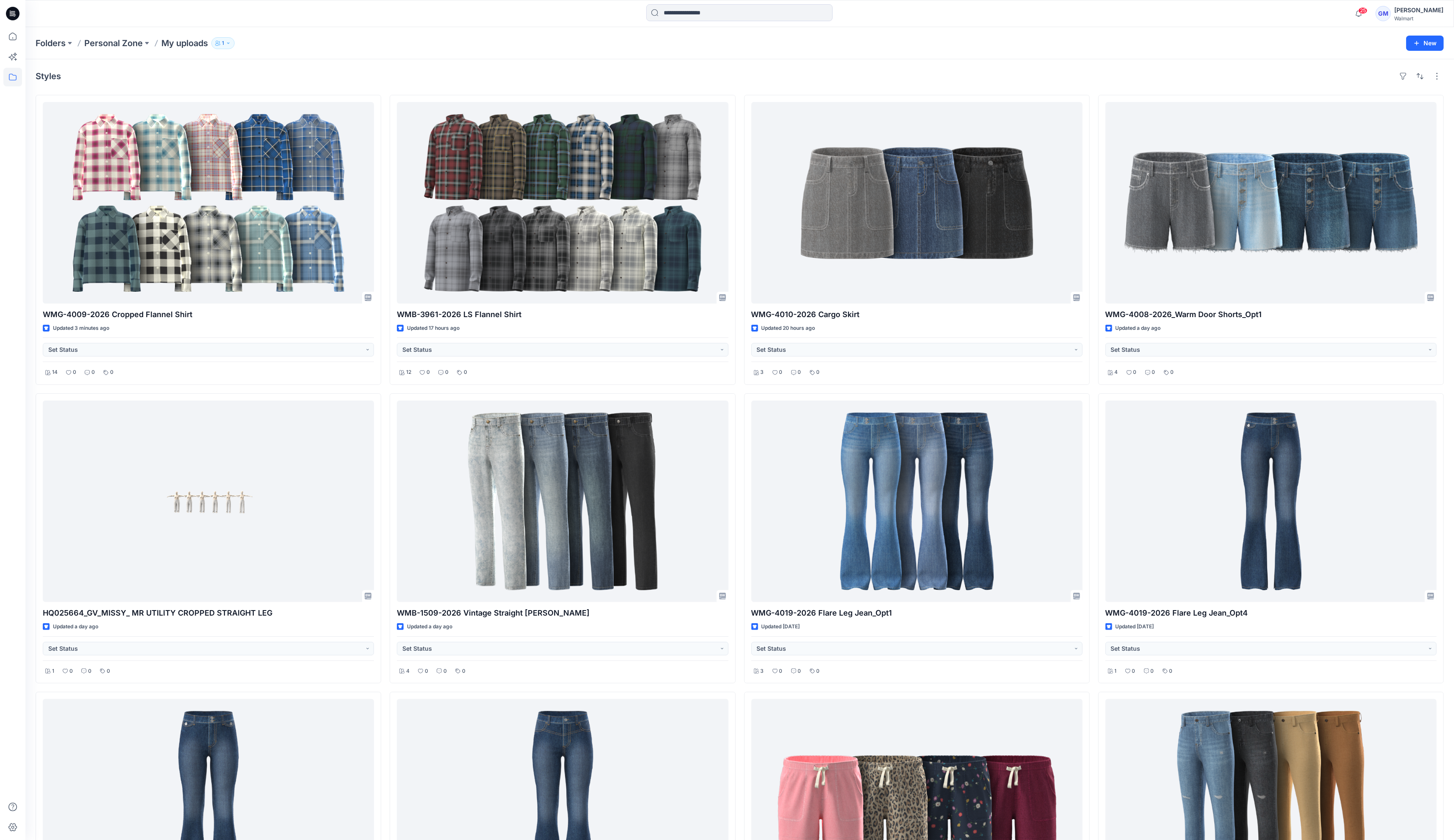
click at [987, 72] on div "Styles" at bounding box center [739, 76] width 1408 height 13
click at [344, 51] on div "Folders Personal Zone My uploads 1 New" at bounding box center [739, 44] width 1429 height 32
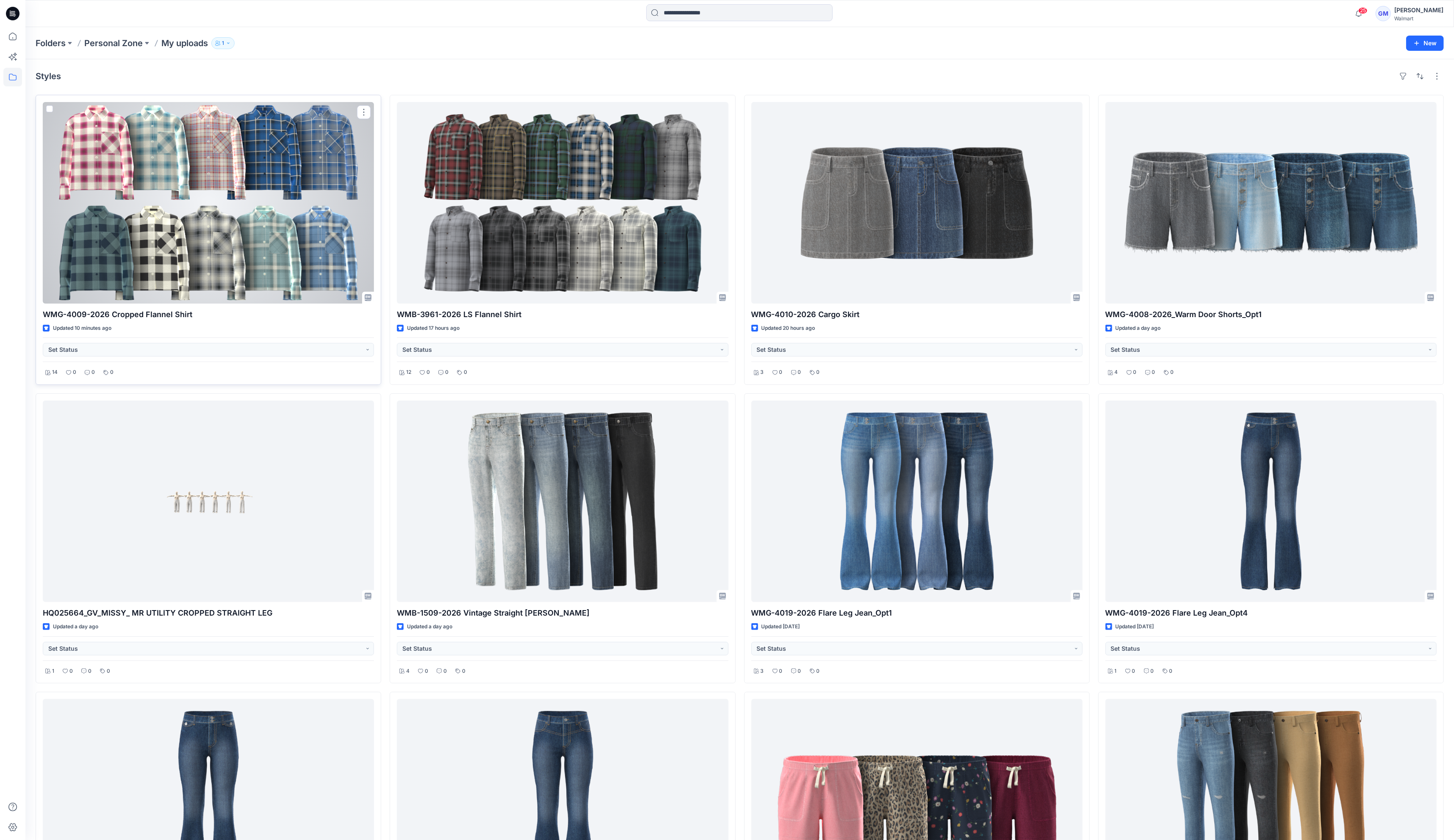
click at [119, 249] on div at bounding box center [208, 202] width 332 height 202
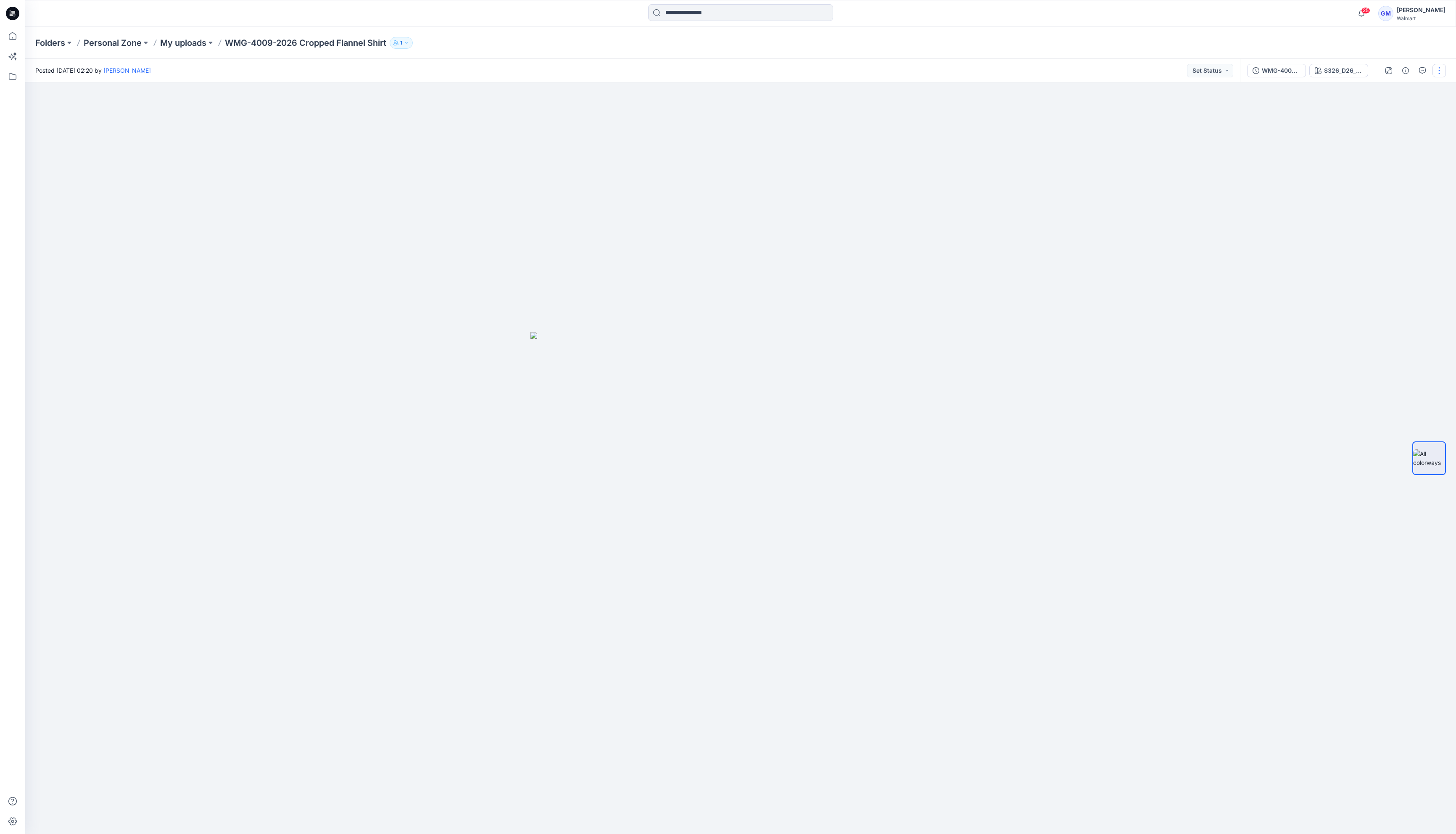
click at [1435, 70] on button "button" at bounding box center [1439, 70] width 13 height 13
click at [1375, 109] on button "Edit" at bounding box center [1404, 114] width 78 height 15
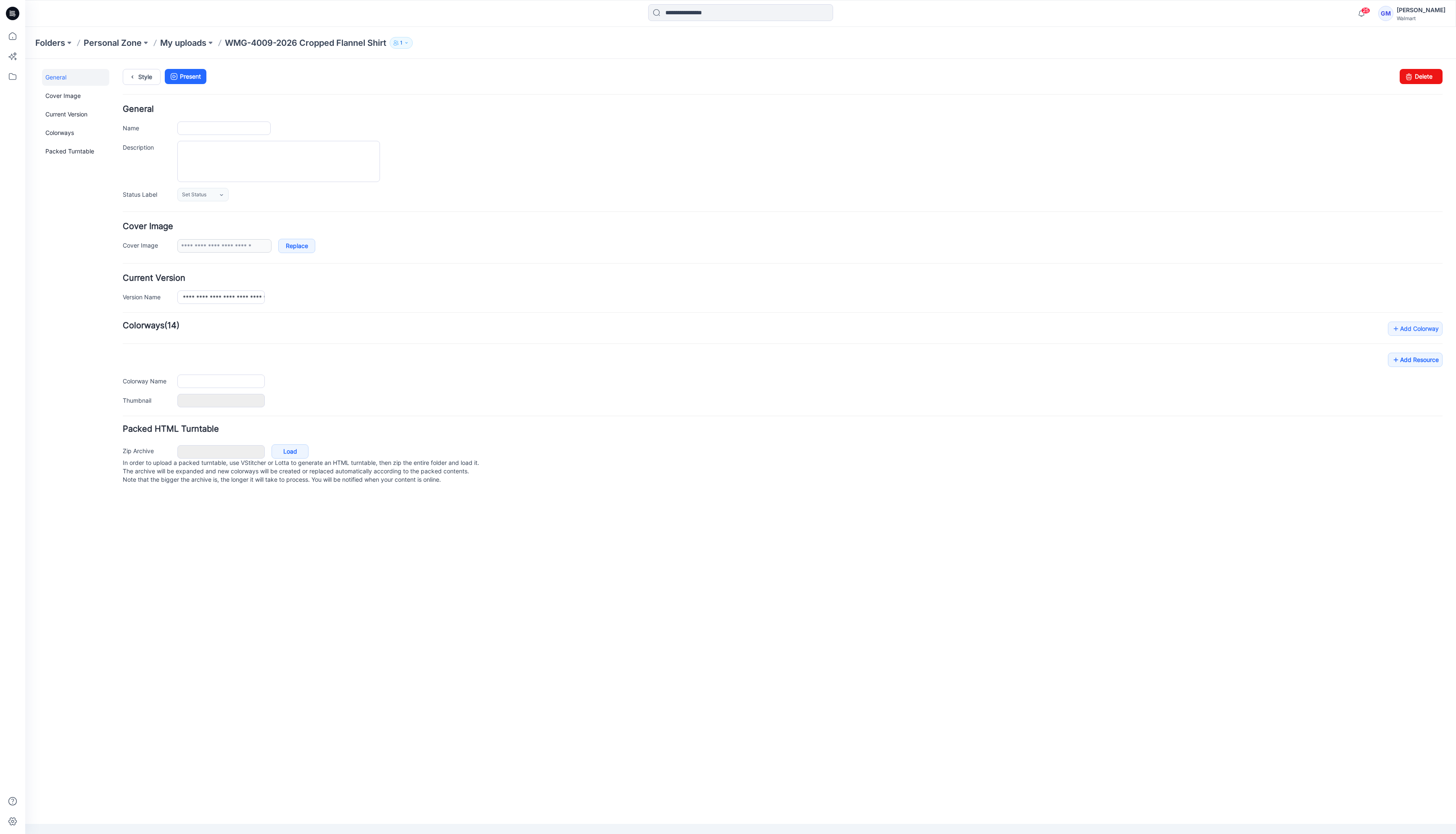
type input "**********"
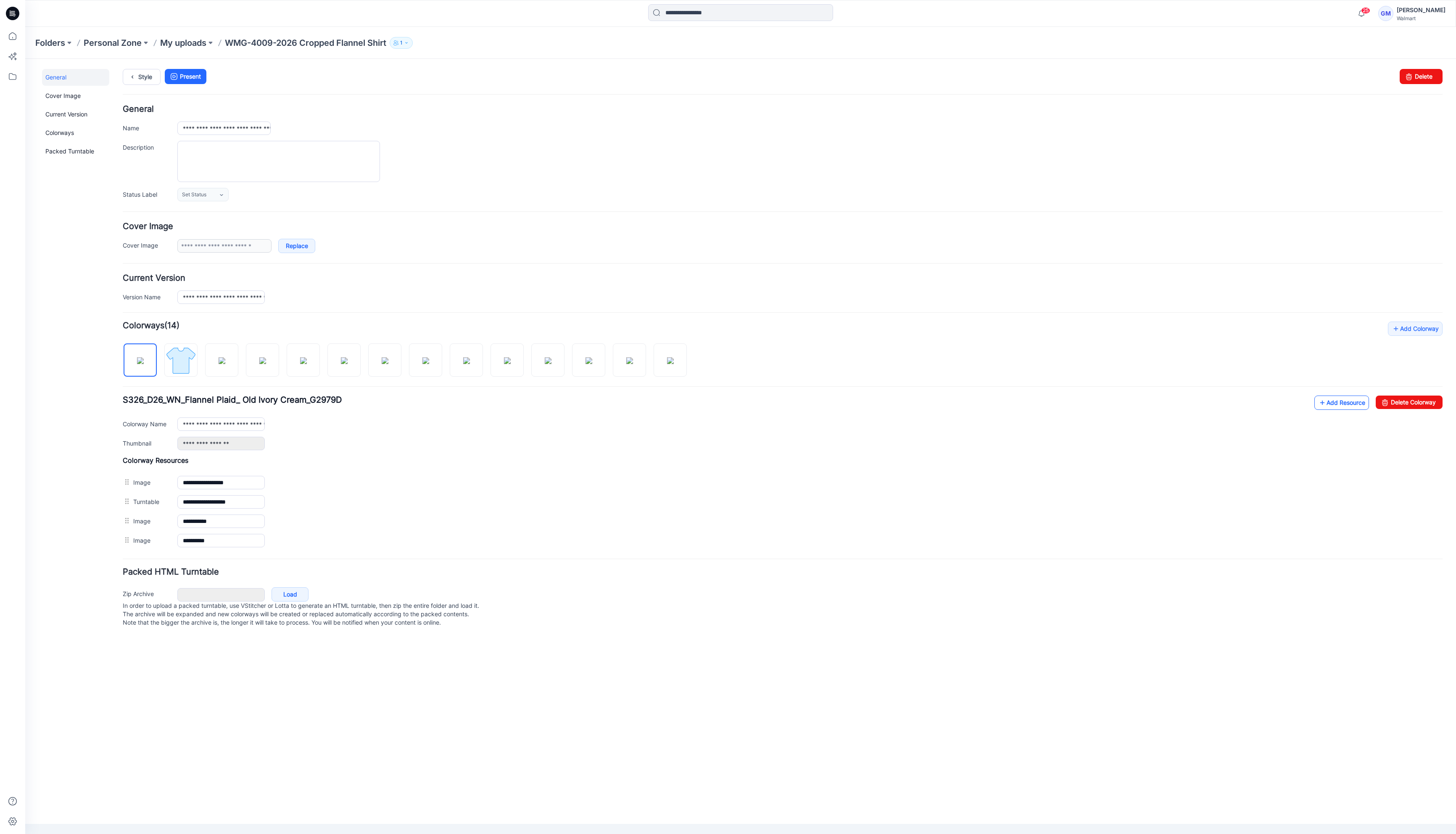
click at [1336, 408] on link "Add Resource" at bounding box center [1342, 403] width 55 height 15
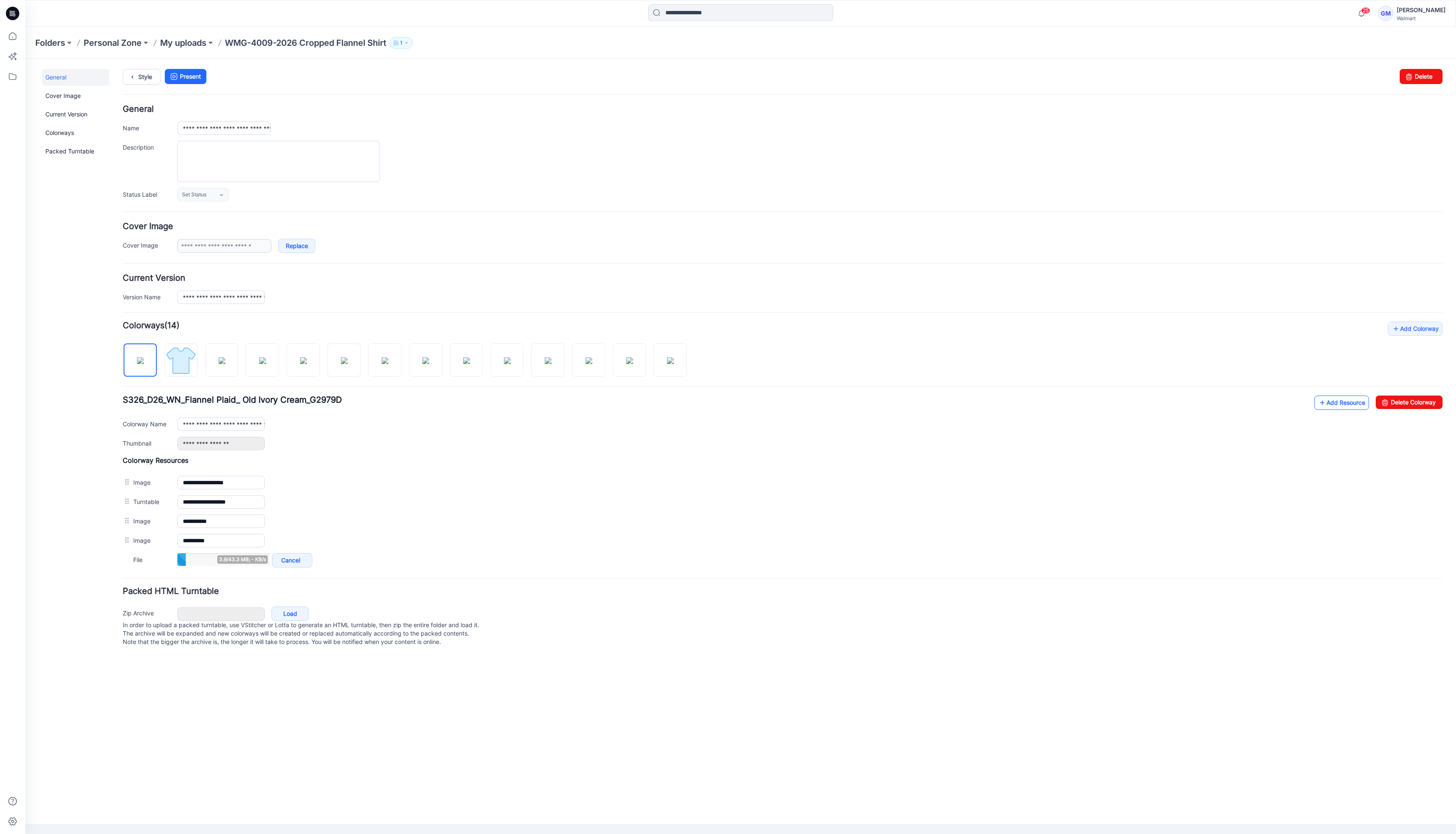
click at [1342, 410] on link "Add Resource" at bounding box center [1342, 403] width 55 height 15
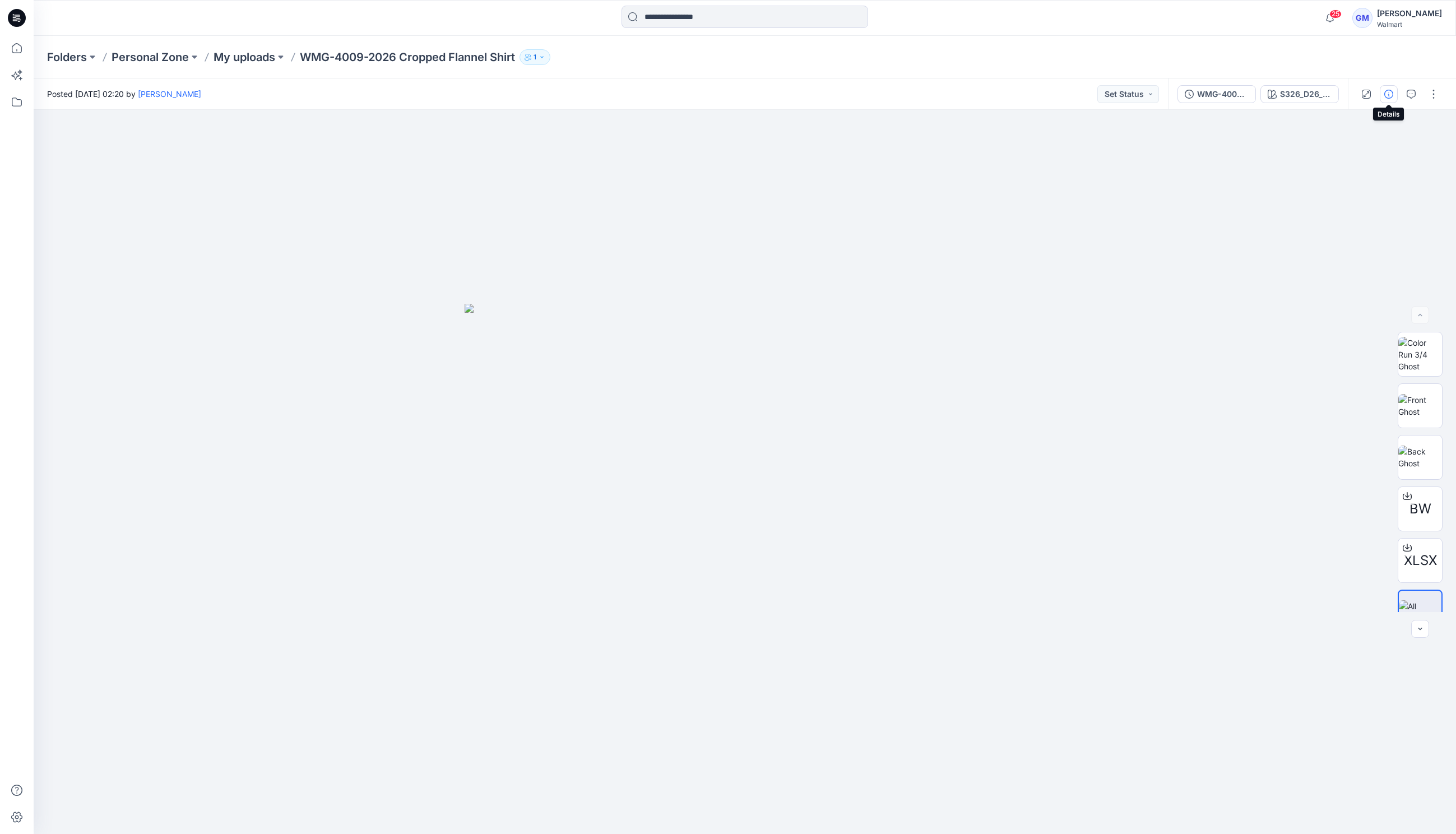
click at [1389, 96] on icon "button" at bounding box center [1389, 94] width 9 height 9
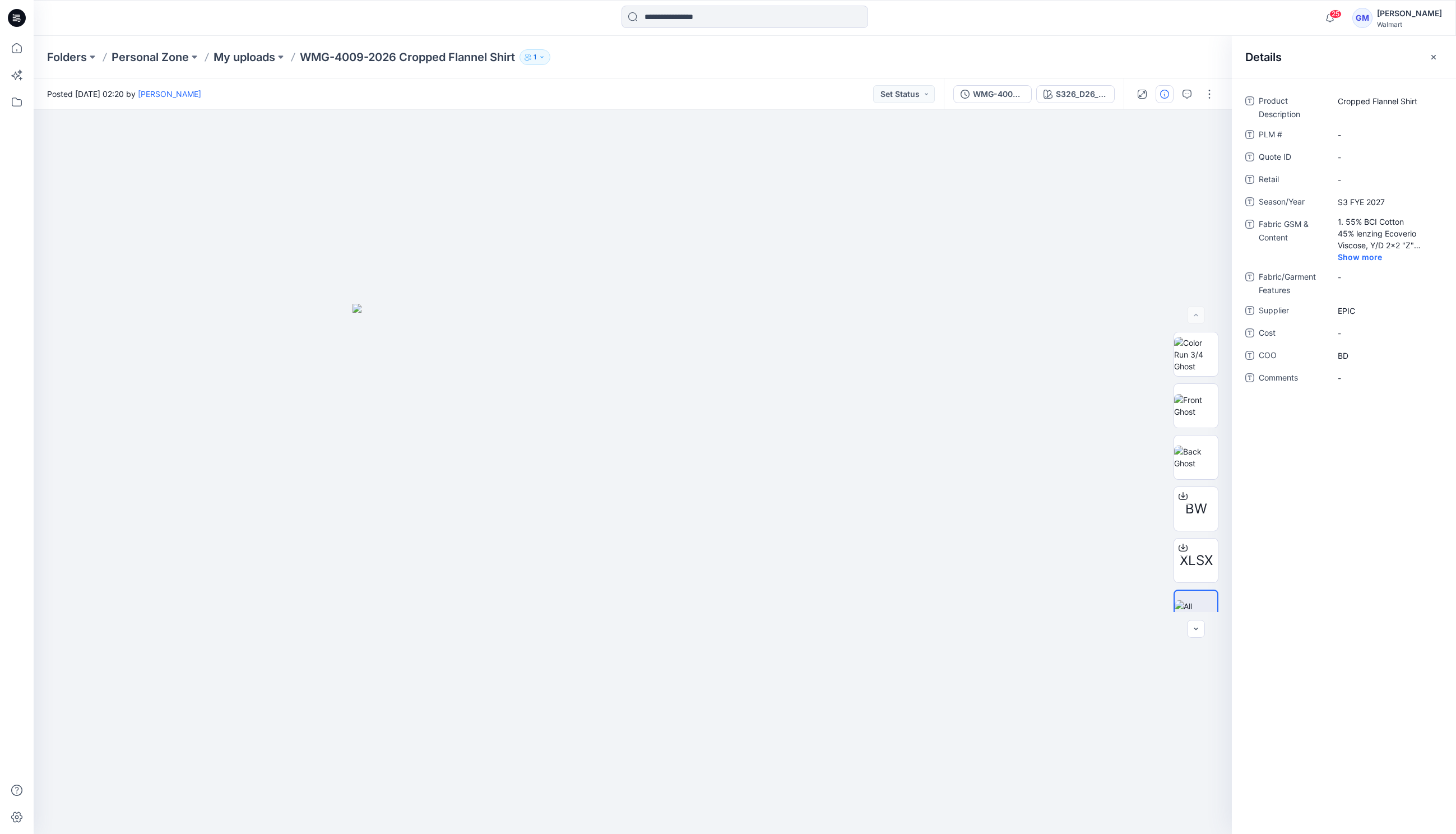
click at [825, 75] on div "Folders Personal Zone My uploads WMG-4009-2026 Cropped Flannel Shirt 1" at bounding box center [745, 58] width 1423 height 43
drag, startPoint x: 1016, startPoint y: 406, endPoint x: 1006, endPoint y: 297, distance: 109.5
click at [1016, 406] on div at bounding box center [632, 471] width 1198 height 724
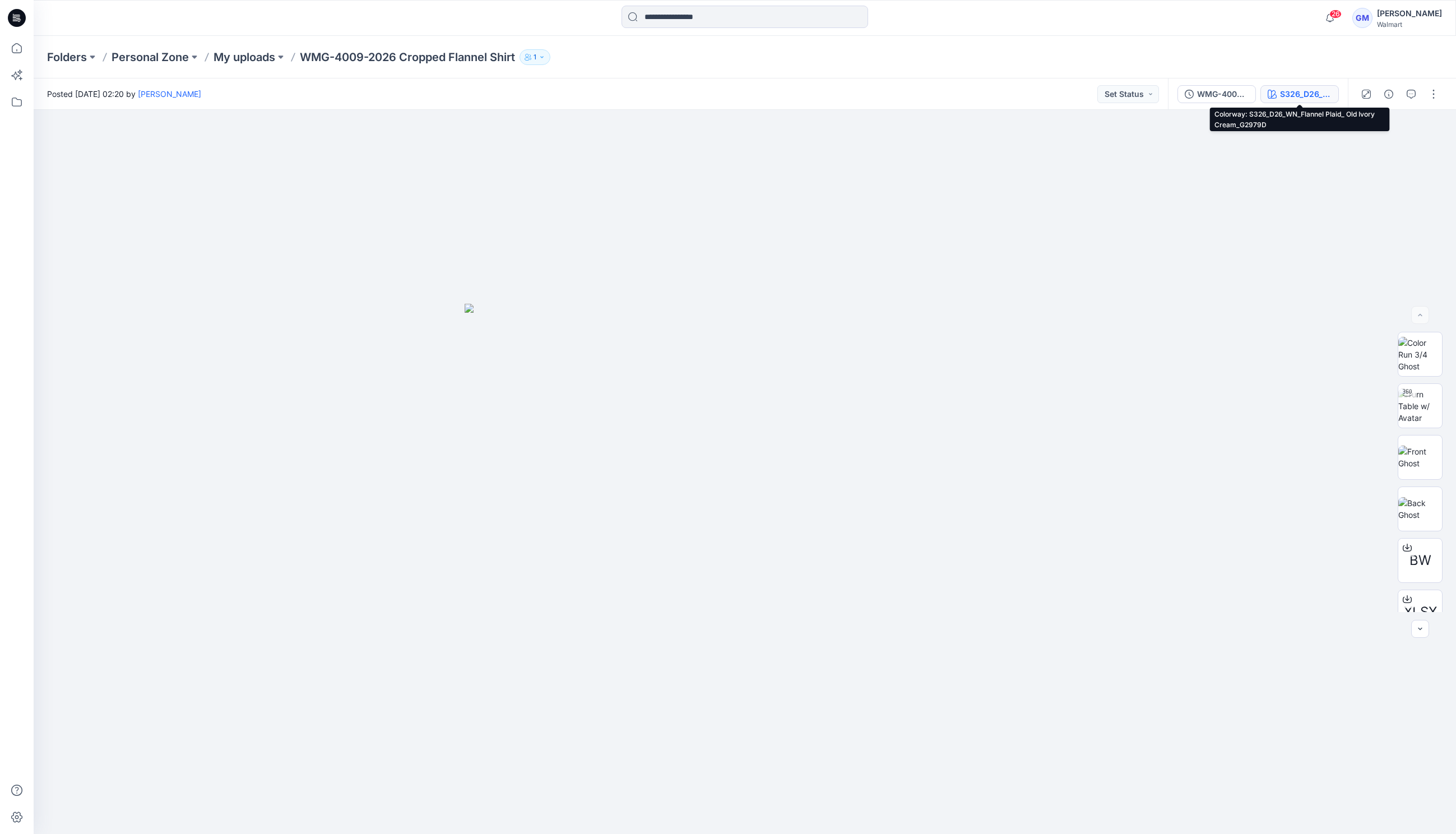
click at [1300, 94] on div "S326_D26_WN_Flannel Plaid_ Old Ivory Cream_G2979D" at bounding box center [1306, 94] width 52 height 13
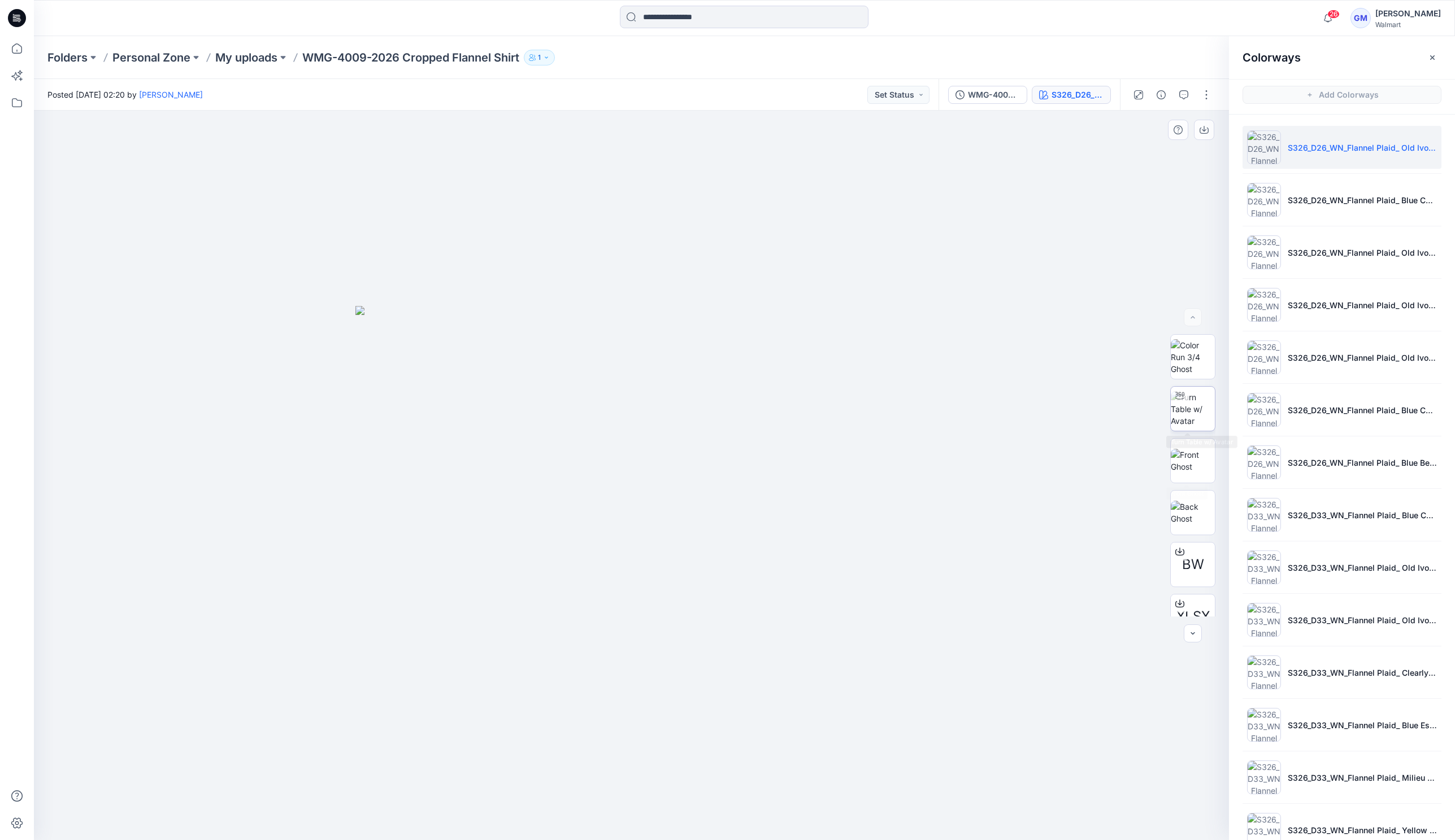
click at [1191, 418] on img at bounding box center [1192, 409] width 44 height 35
drag, startPoint x: 759, startPoint y: 824, endPoint x: 464, endPoint y: 816, distance: 295.1
click at [464, 816] on icon at bounding box center [632, 807] width 342 height 42
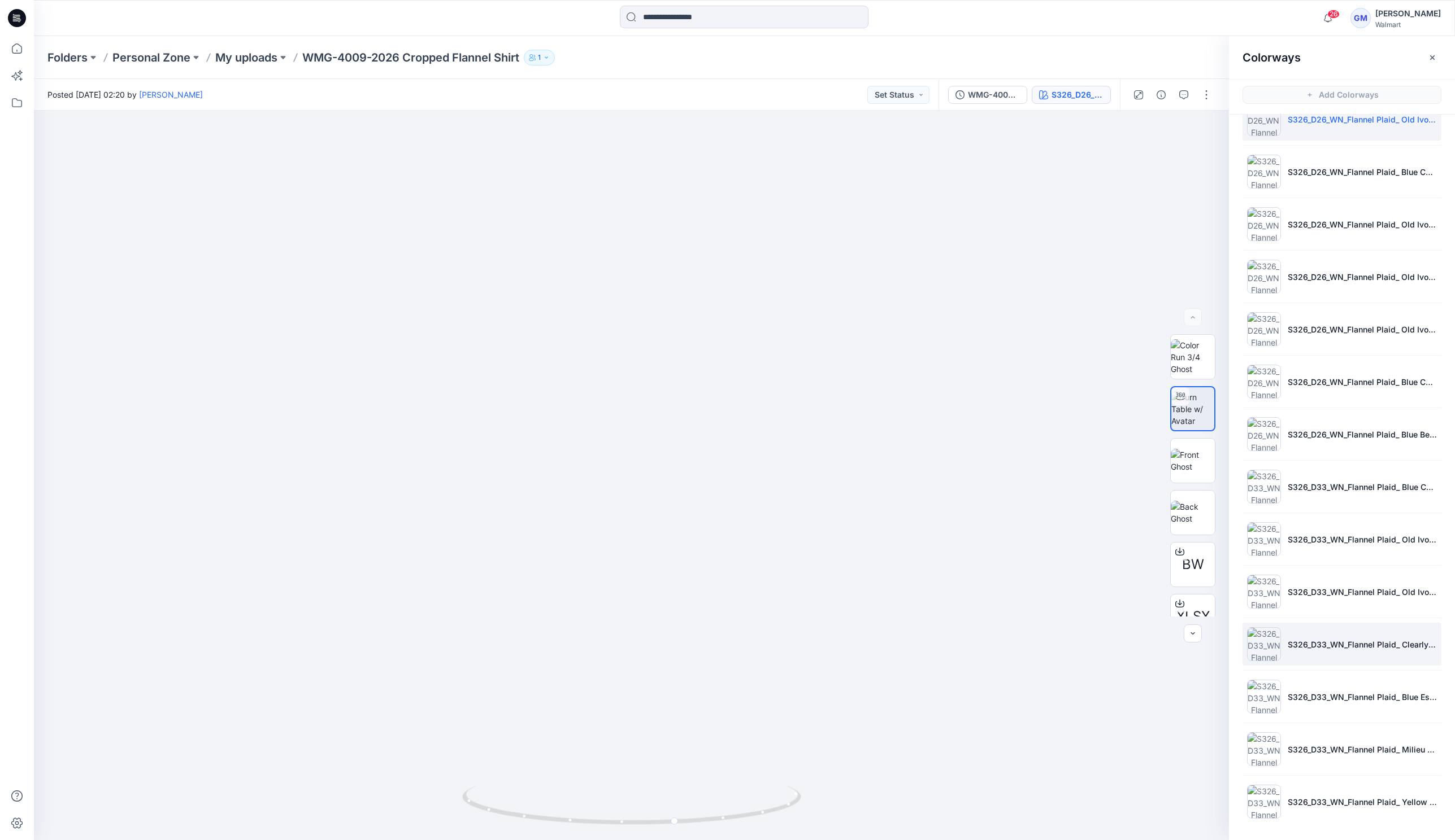
click at [1361, 661] on li "S326_D33_WN_Flannel Plaid_ Clearly Aqua_G2982F" at bounding box center [1342, 645] width 199 height 43
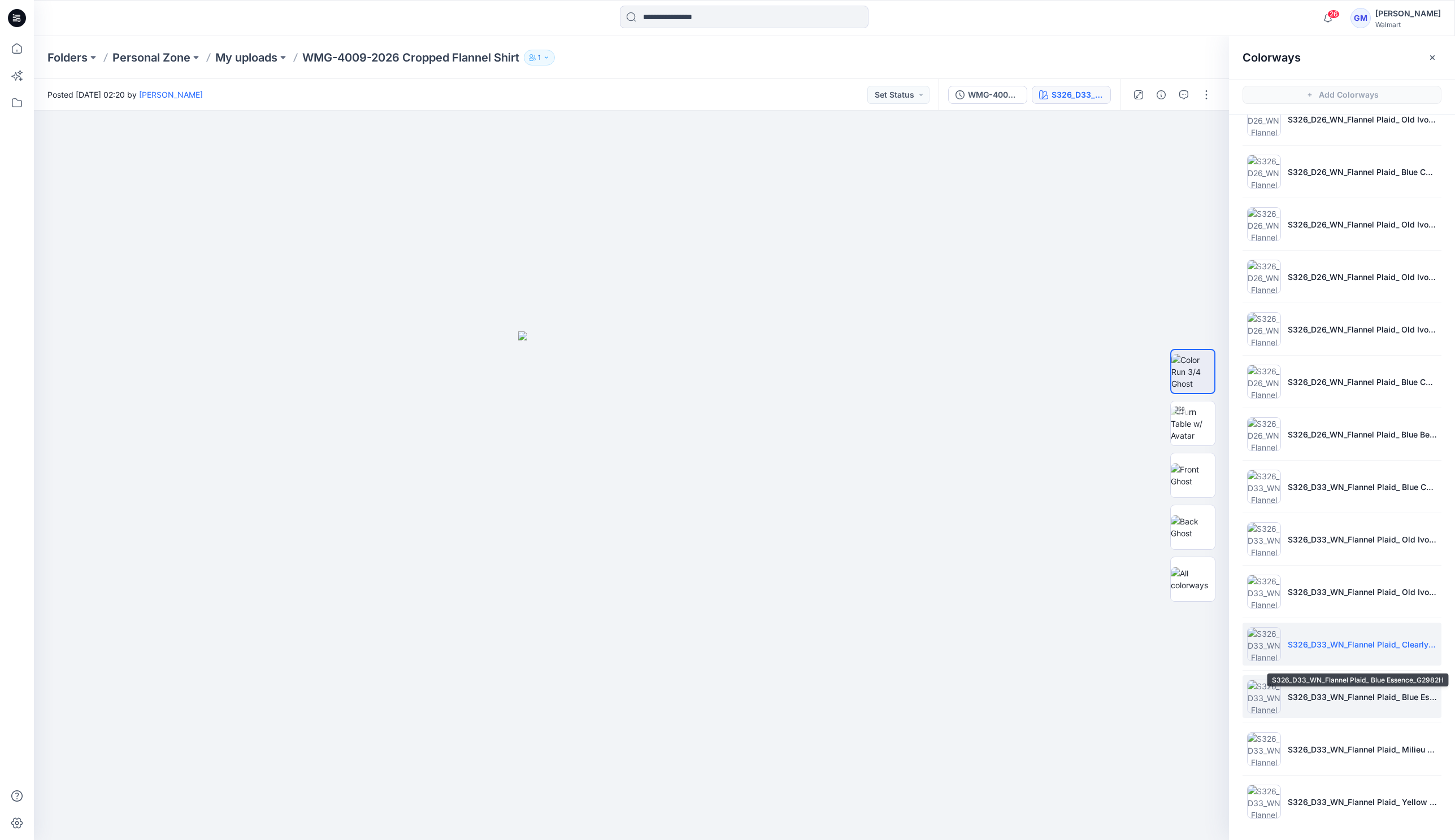
click at [1355, 699] on p "S326_D33_WN_Flannel Plaid_ Blue Essence_G2982H" at bounding box center [1361, 697] width 149 height 12
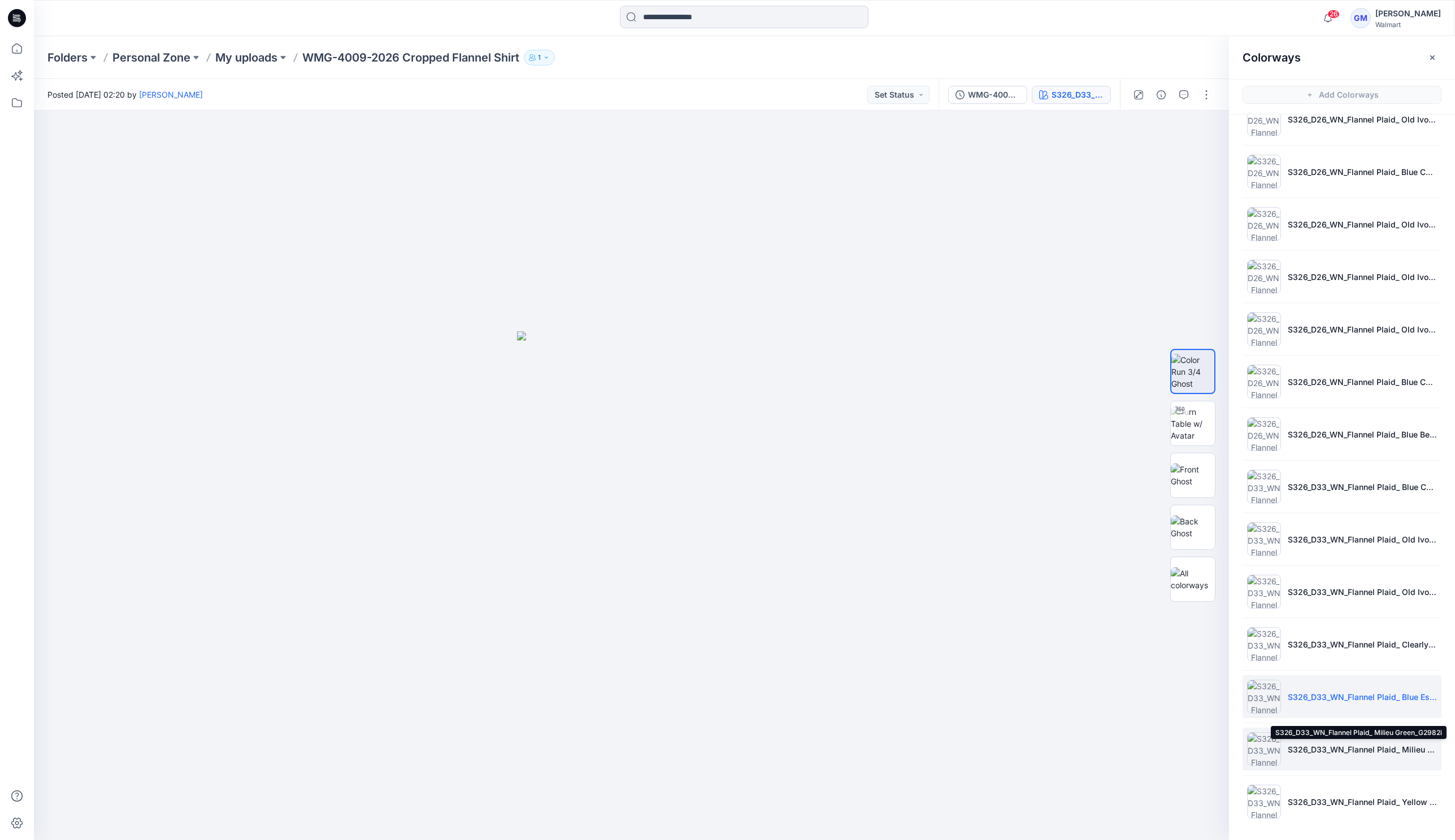
click at [1353, 751] on p "S326_D33_WN_Flannel Plaid_ Milieu Green_G2982i" at bounding box center [1361, 749] width 149 height 12
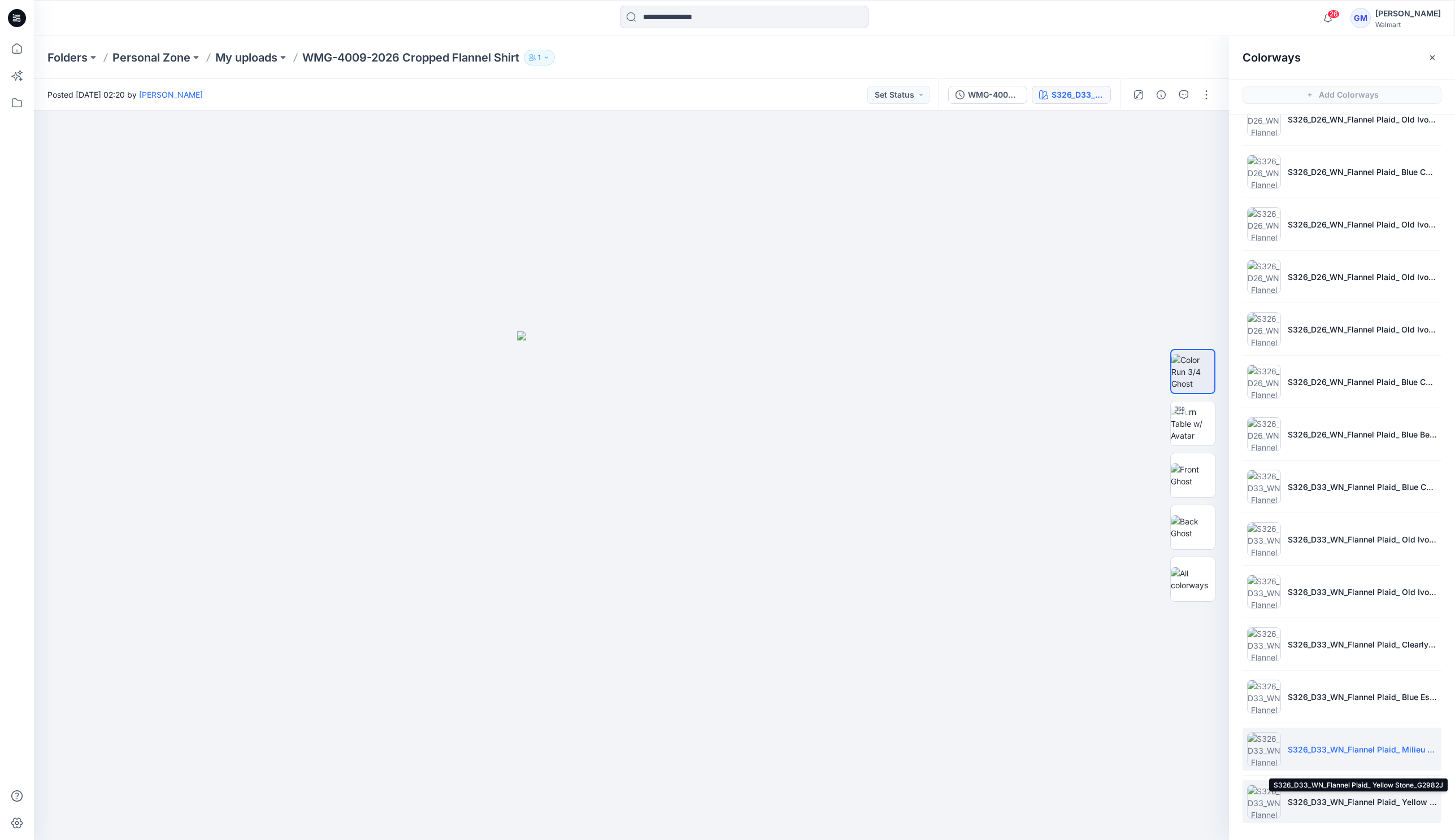
click at [1361, 804] on p "S326_D33_WN_Flannel Plaid_ Yellow Stone_G2982J" at bounding box center [1361, 803] width 149 height 12
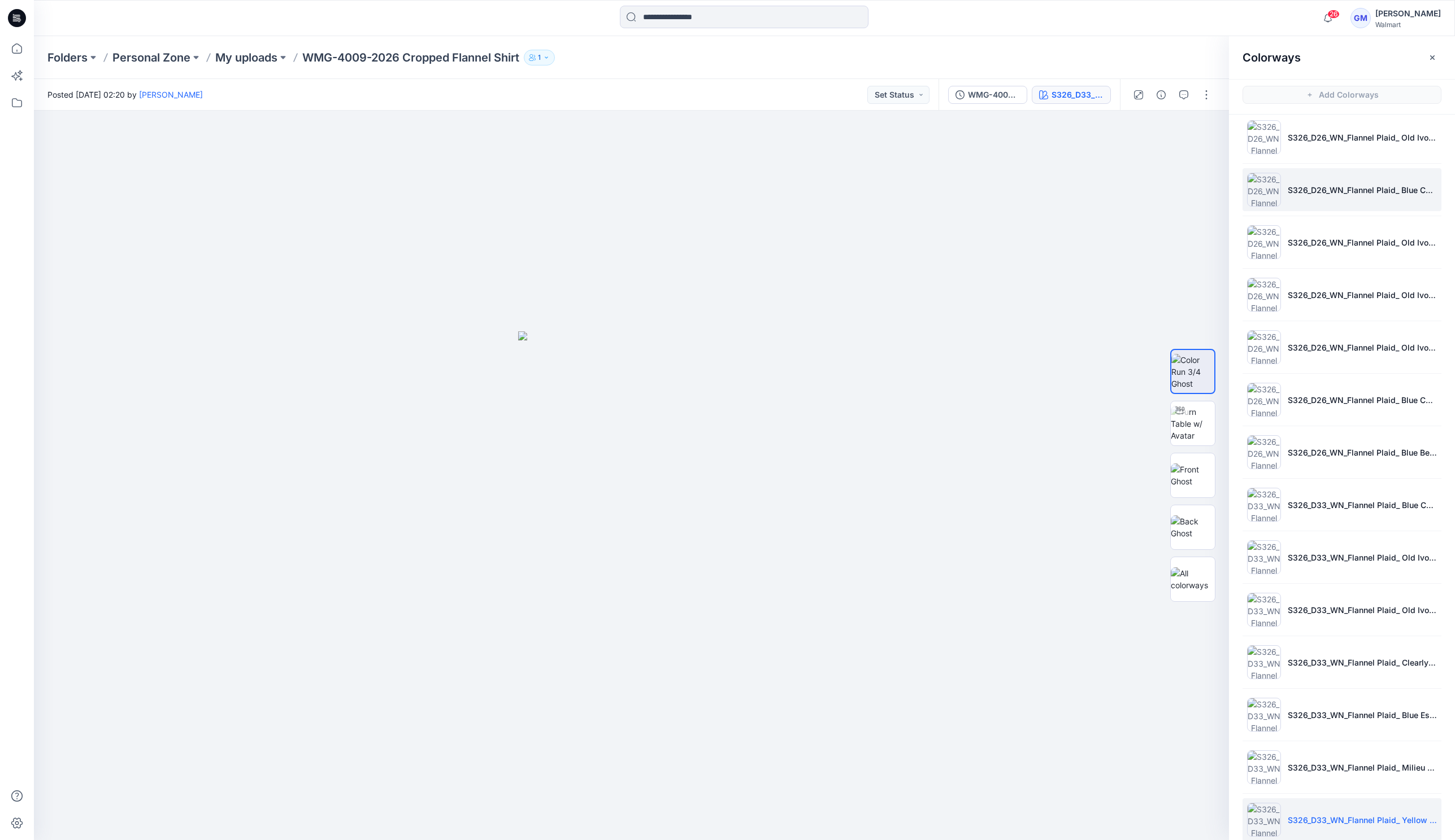
scroll to position [0, 0]
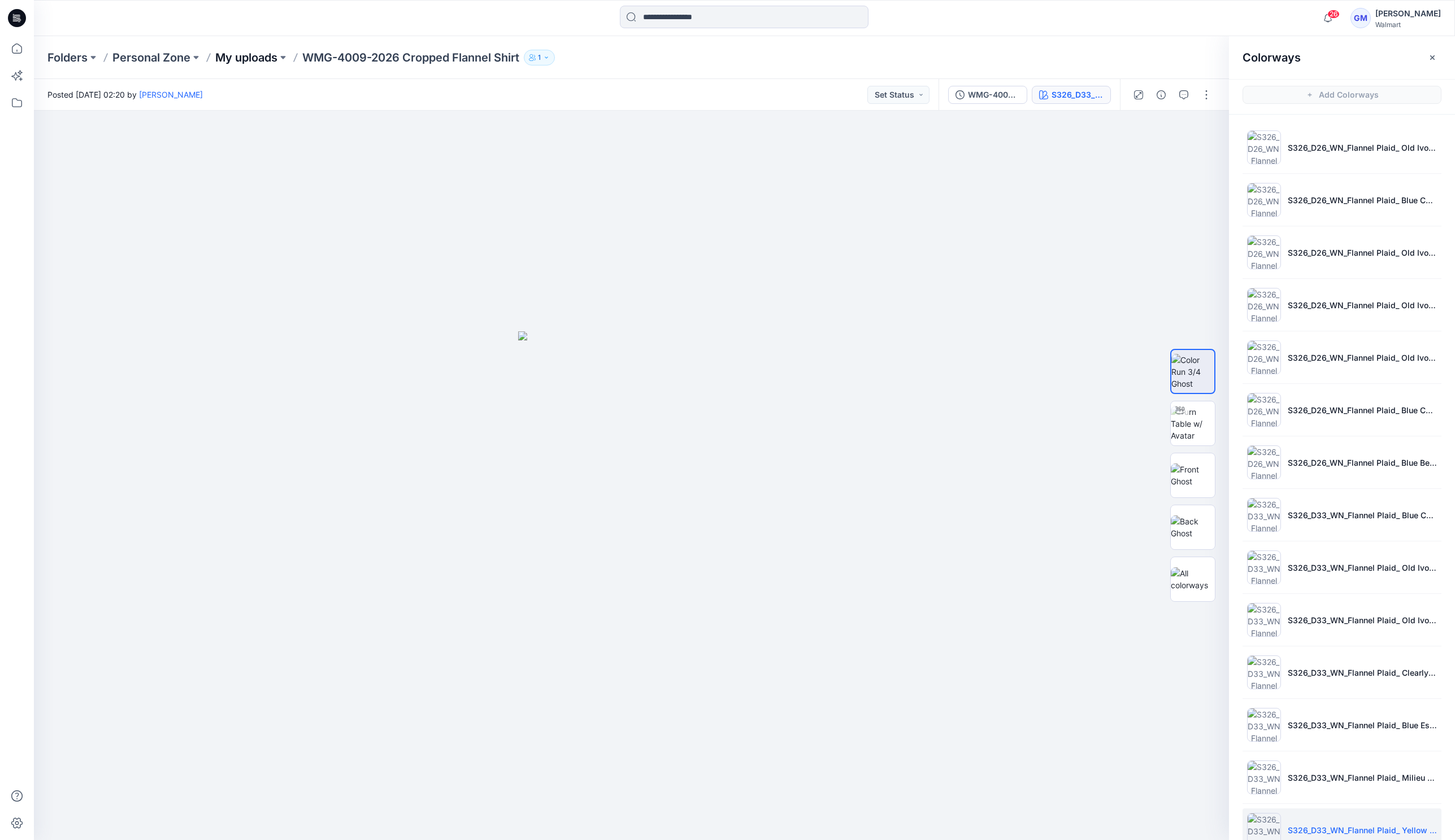
click at [260, 52] on p "My uploads" at bounding box center [246, 57] width 62 height 16
